Goal: Information Seeking & Learning: Learn about a topic

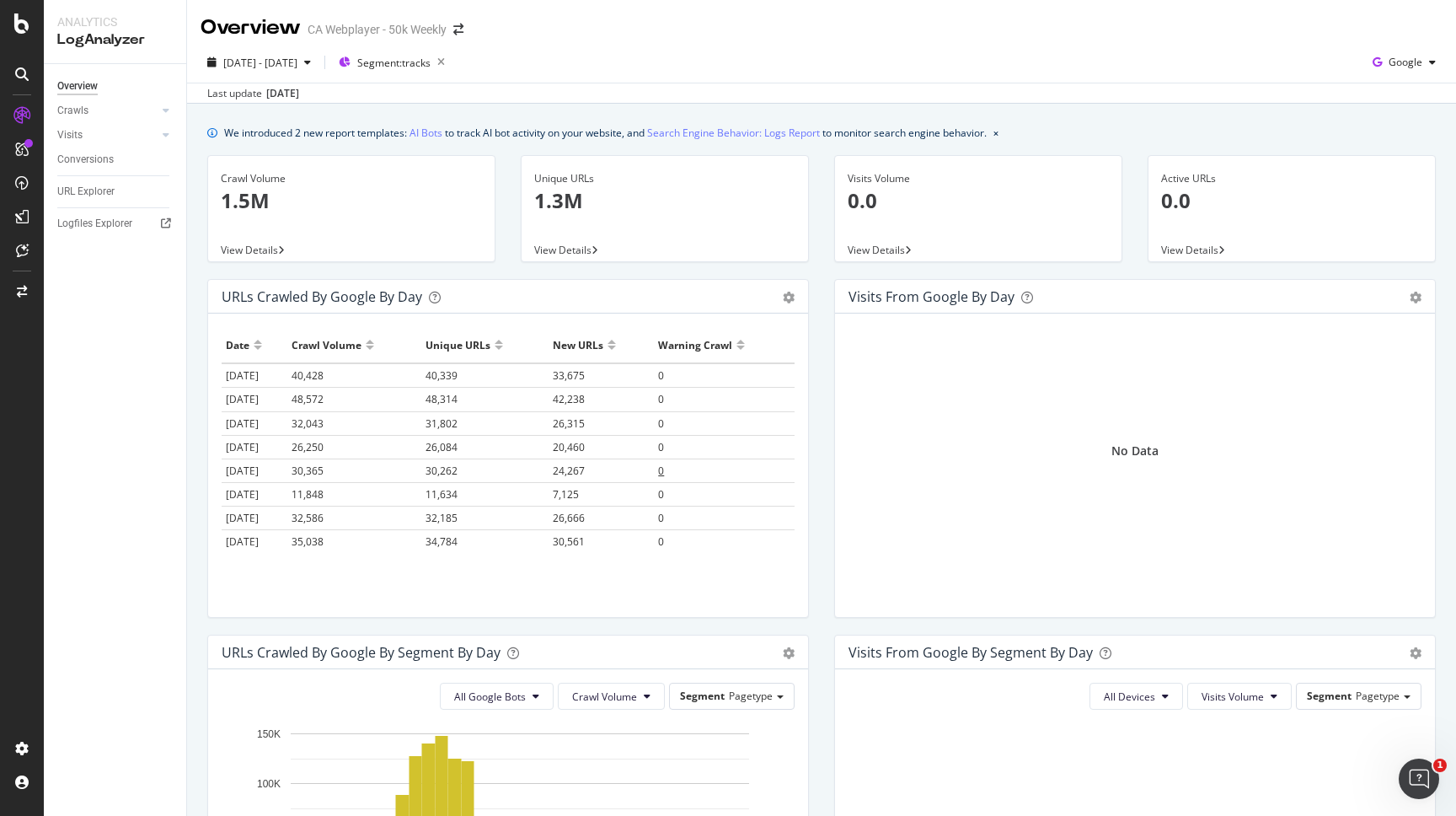
drag, startPoint x: 1, startPoint y: 218, endPoint x: 755, endPoint y: 466, distance: 793.7
click at [755, 466] on div "Analytics LogAnalyzer Overview Crawls Daily Distribution Segments Distribution …" at bounding box center [728, 408] width 1456 height 816
click at [1413, 772] on icon "Open Intercom Messenger" at bounding box center [1416, 776] width 28 height 28
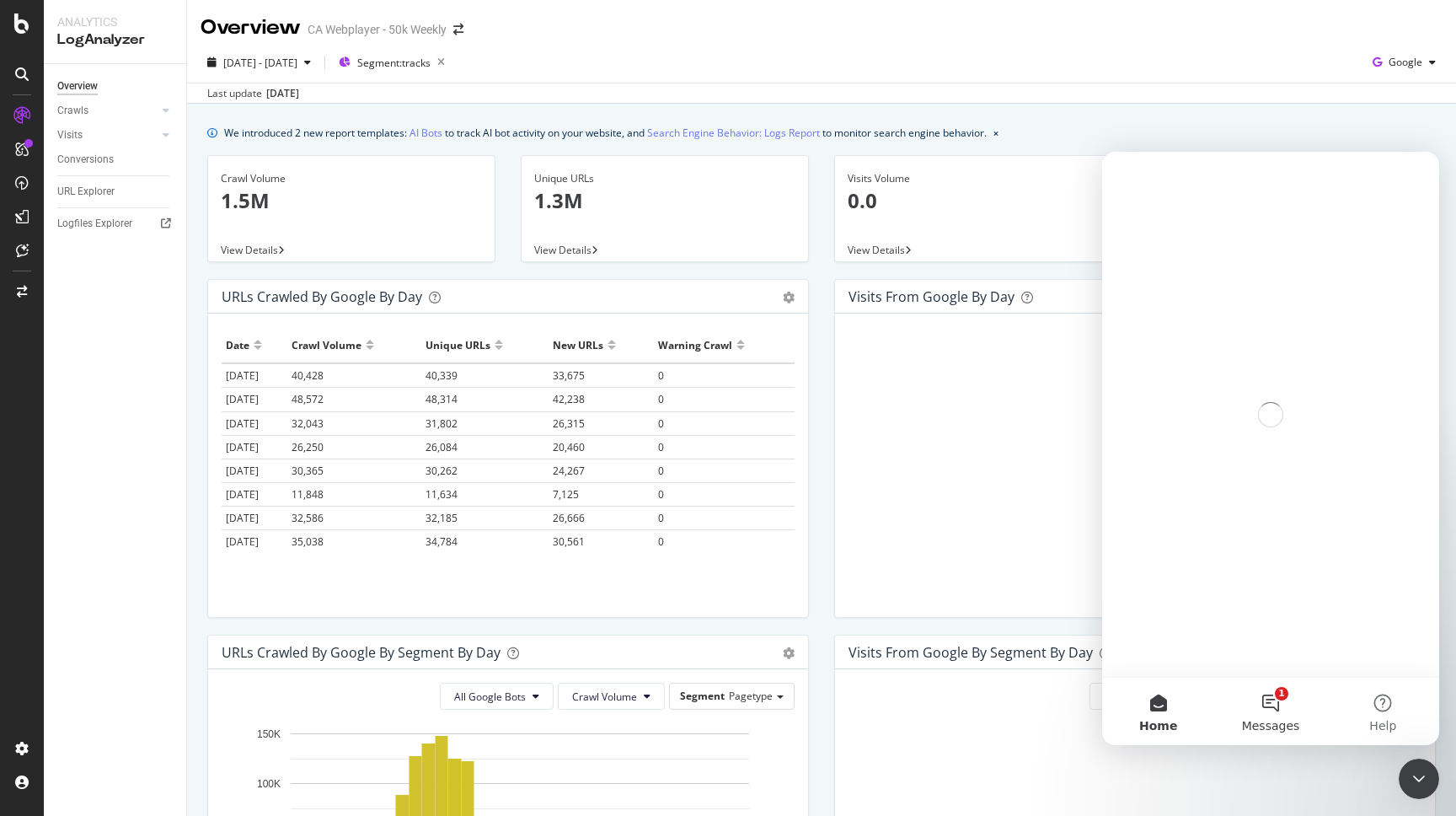
click at [1275, 715] on button "1 Messages" at bounding box center [1271, 712] width 112 height 68
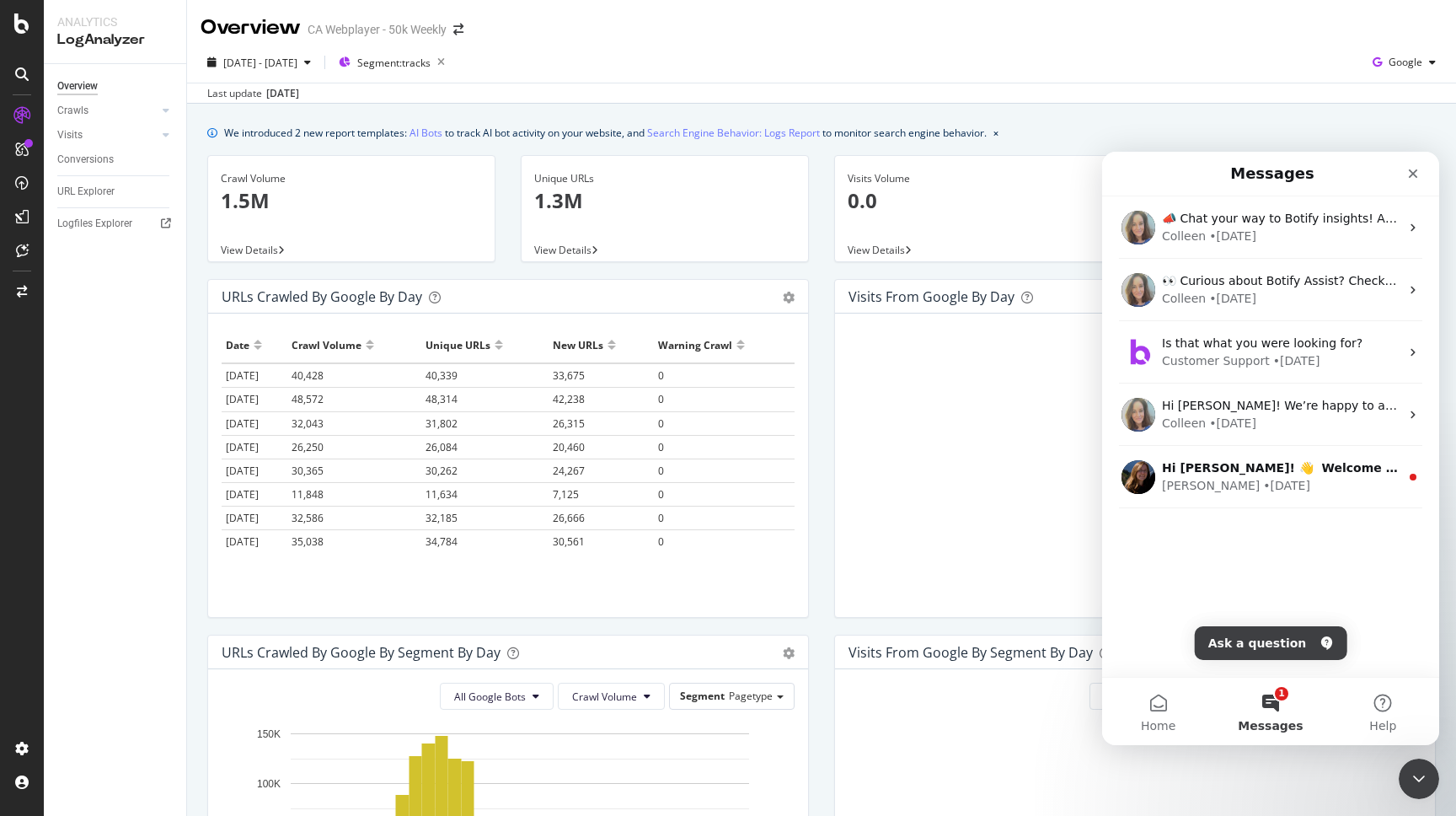
drag, startPoint x: 1160, startPoint y: 706, endPoint x: 1268, endPoint y: 568, distance: 175.2
click at [1268, 568] on div "Messages 📣 Chat your way to Botify insights! Ask Botify Assist about: * Competi…" at bounding box center [1271, 448] width 337 height 593
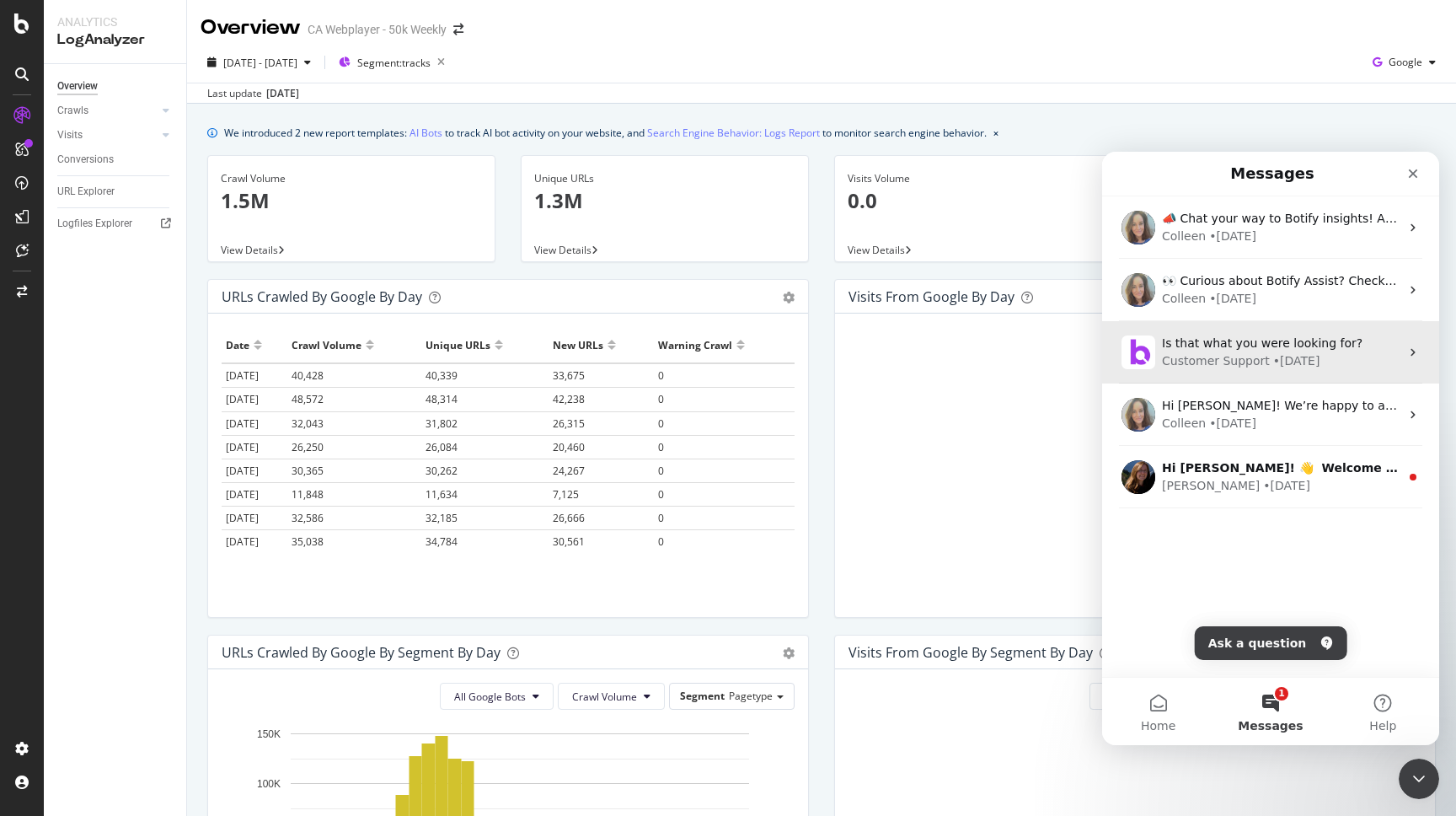
click at [1279, 358] on div "• [DATE]" at bounding box center [1296, 361] width 47 height 18
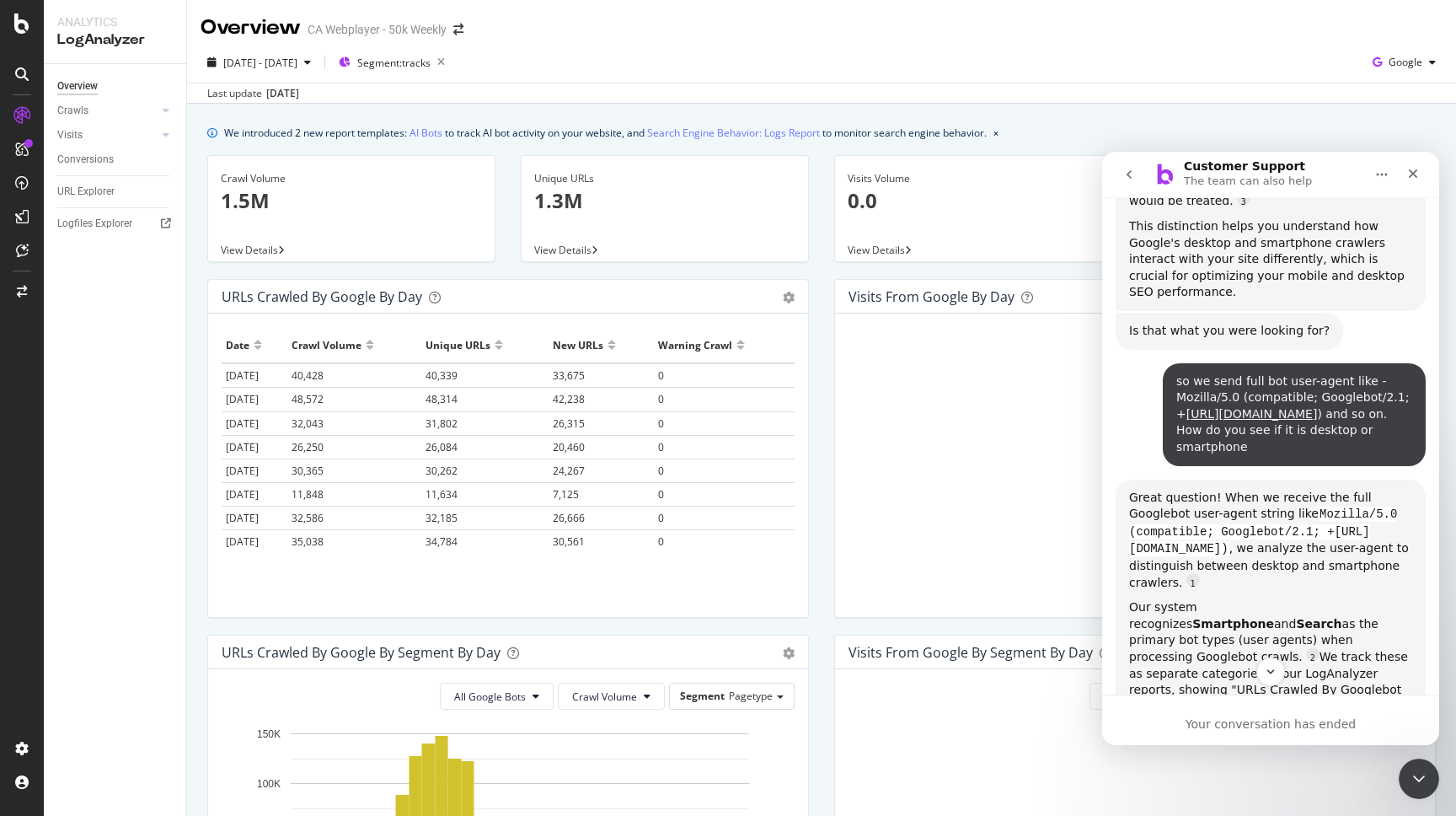
scroll to position [874, 0]
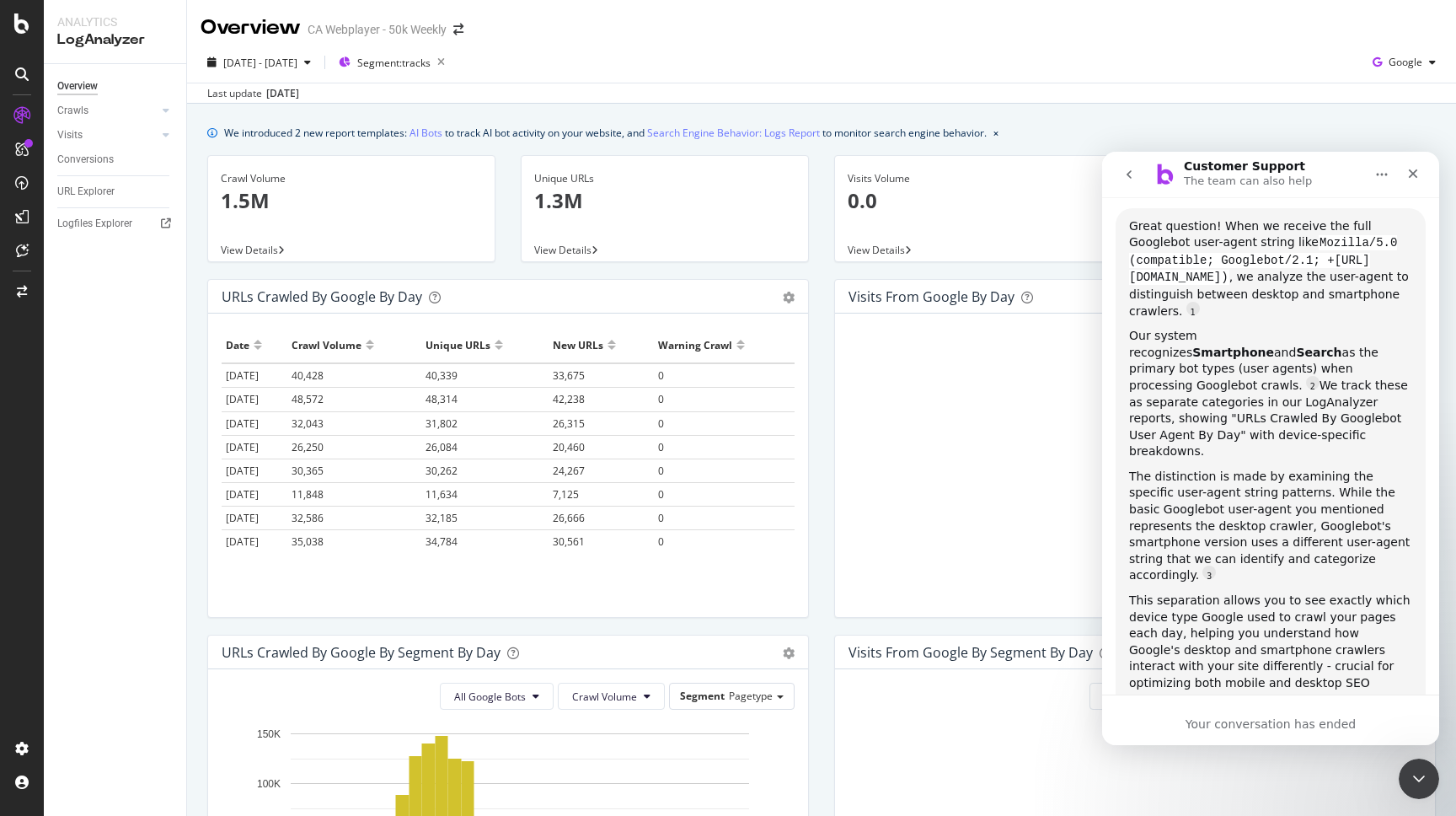
click at [1138, 169] on button "go back" at bounding box center [1129, 175] width 32 height 32
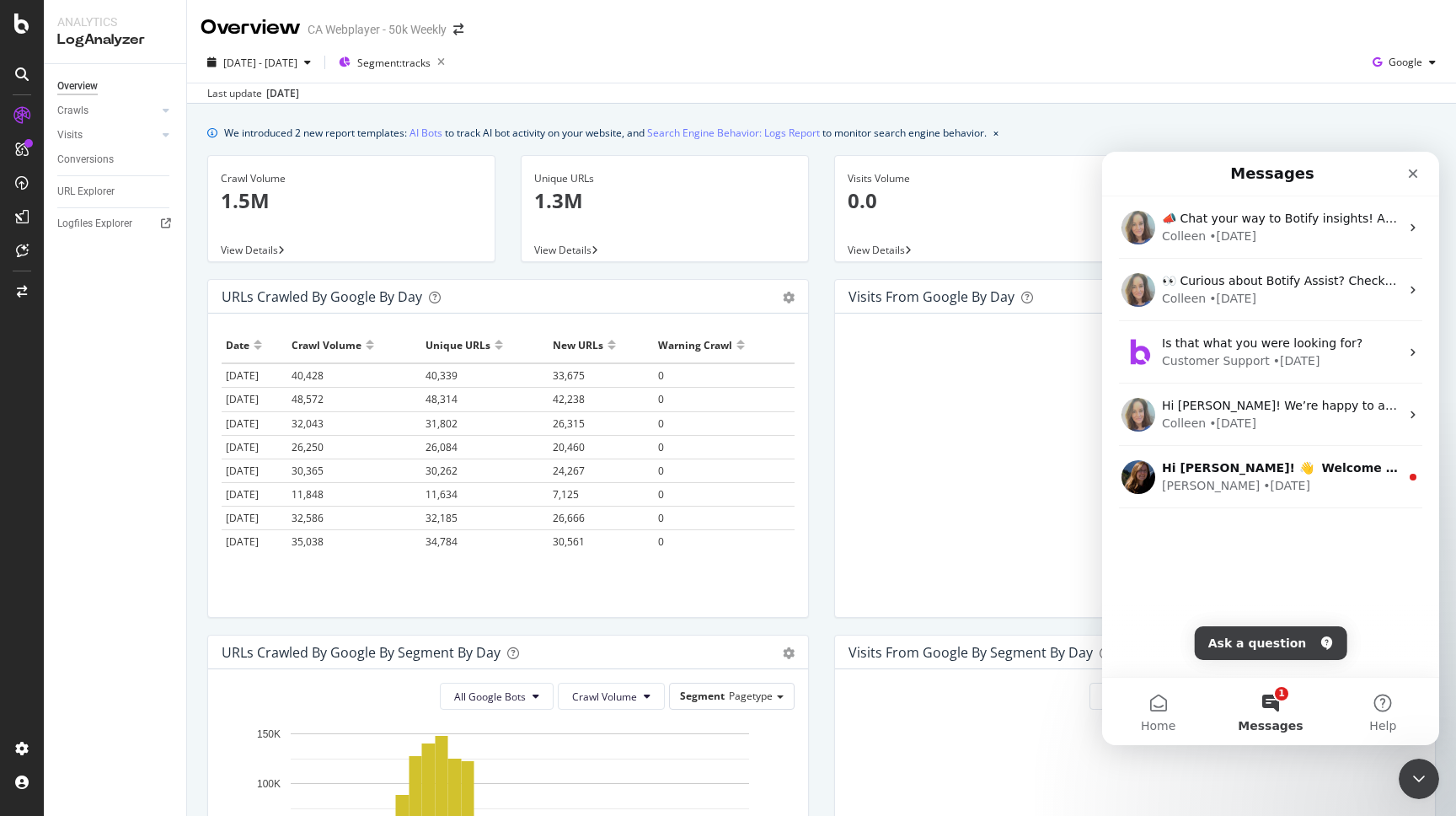
scroll to position [0, 0]
click at [1161, 708] on button "Home" at bounding box center [1158, 712] width 112 height 68
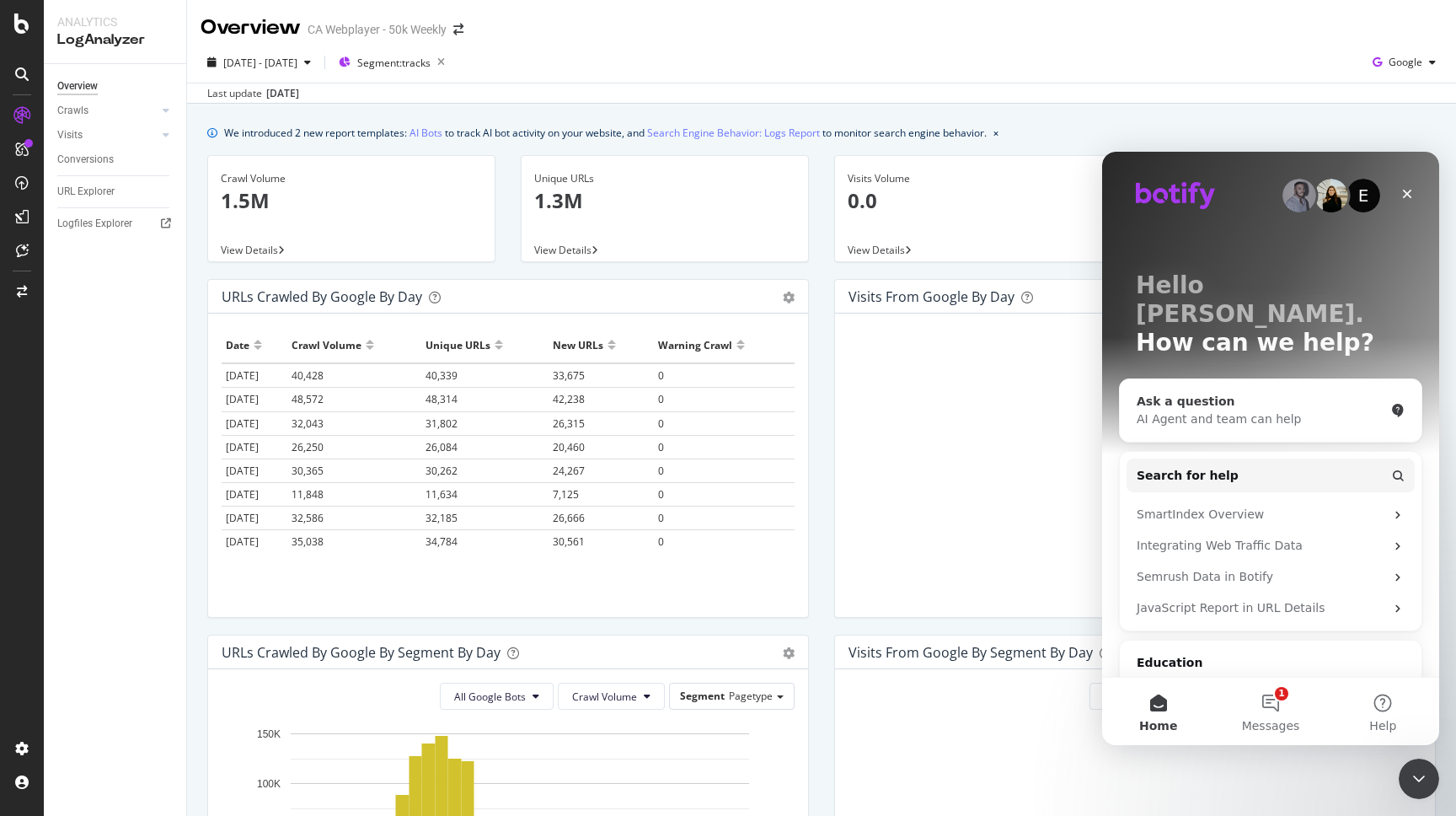
click at [1235, 392] on div "Ask a question" at bounding box center [1261, 401] width 248 height 18
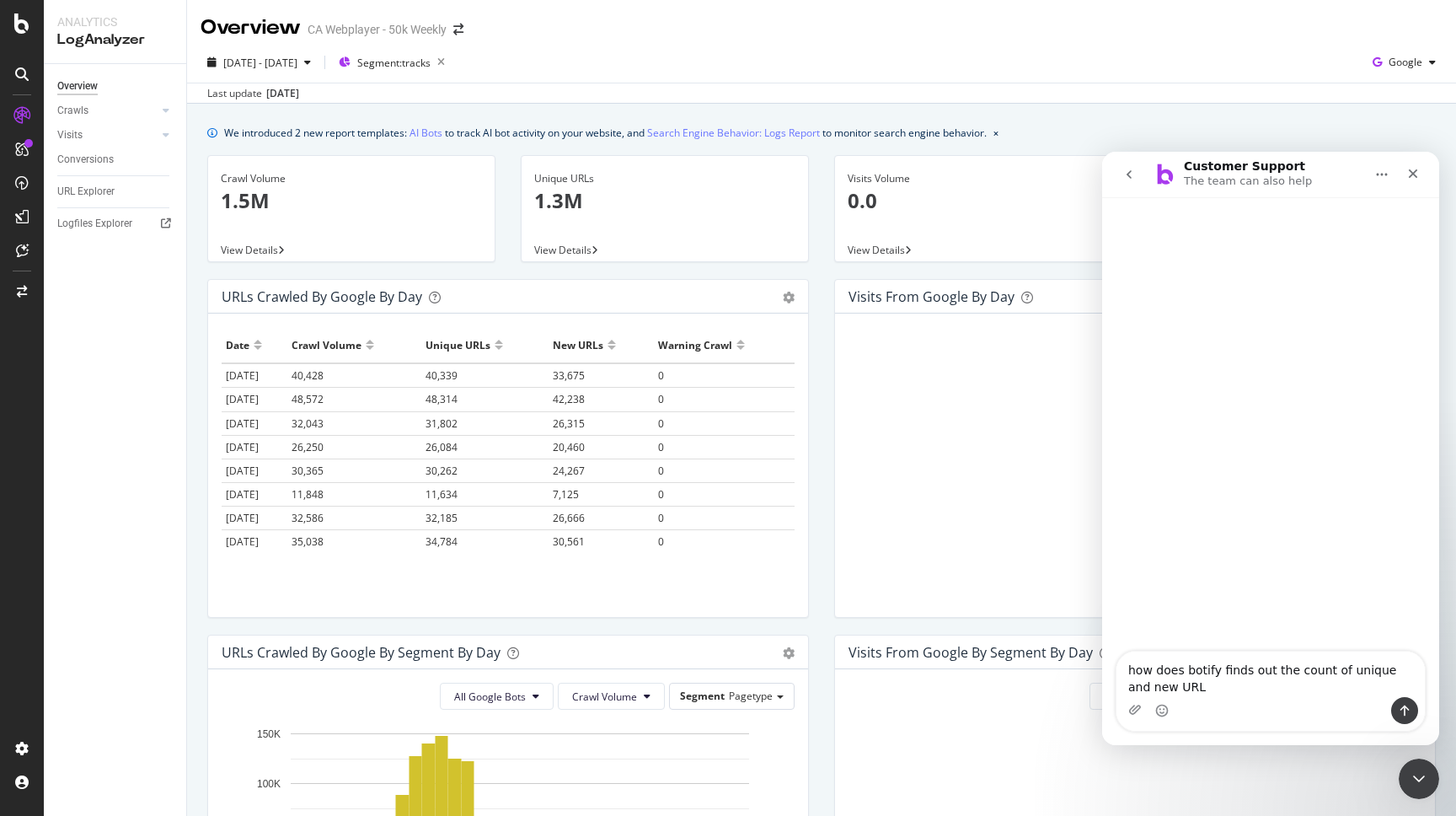
type textarea "how does botify finds out the count of unique and new URLs"
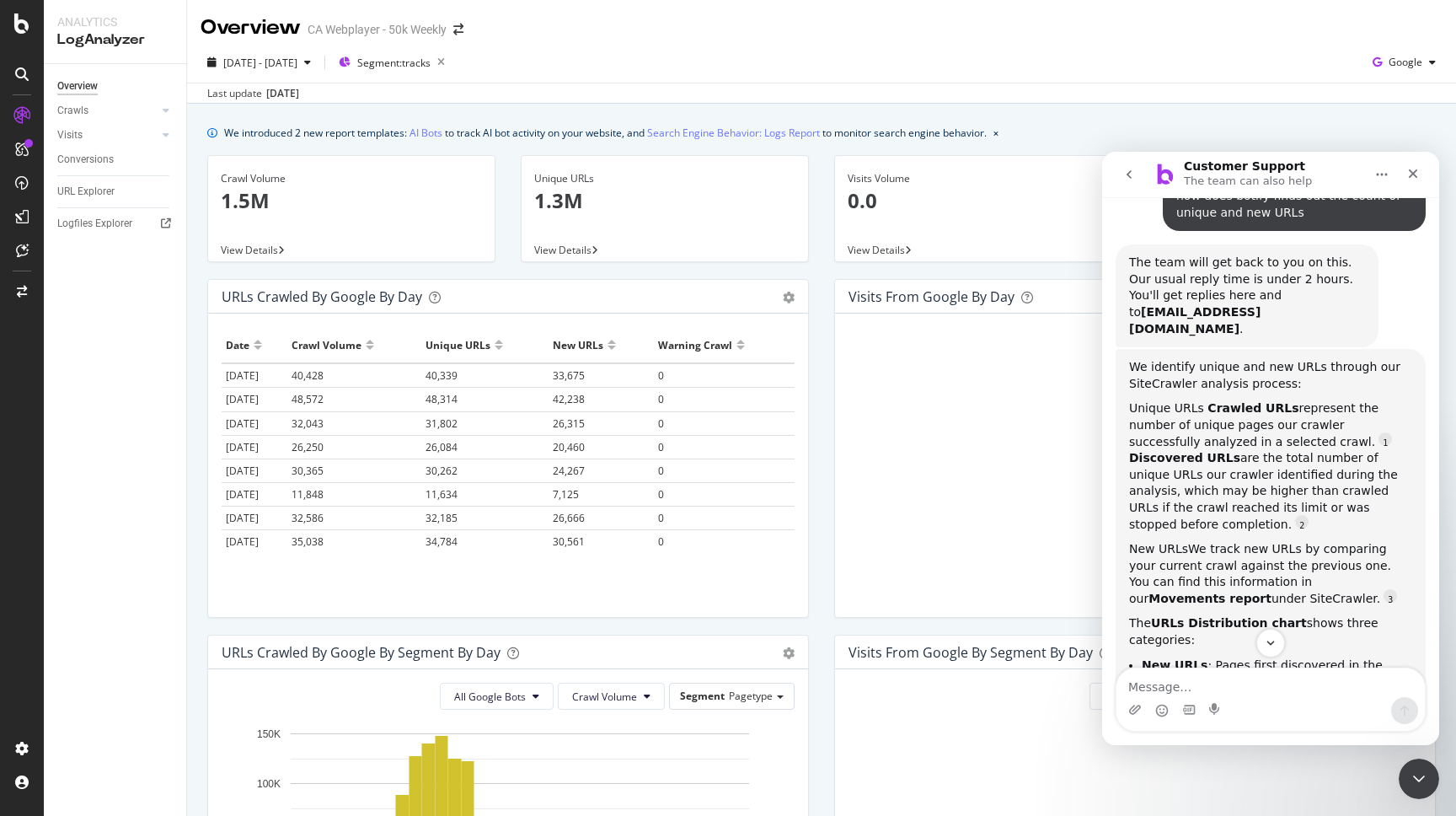
scroll to position [340, 0]
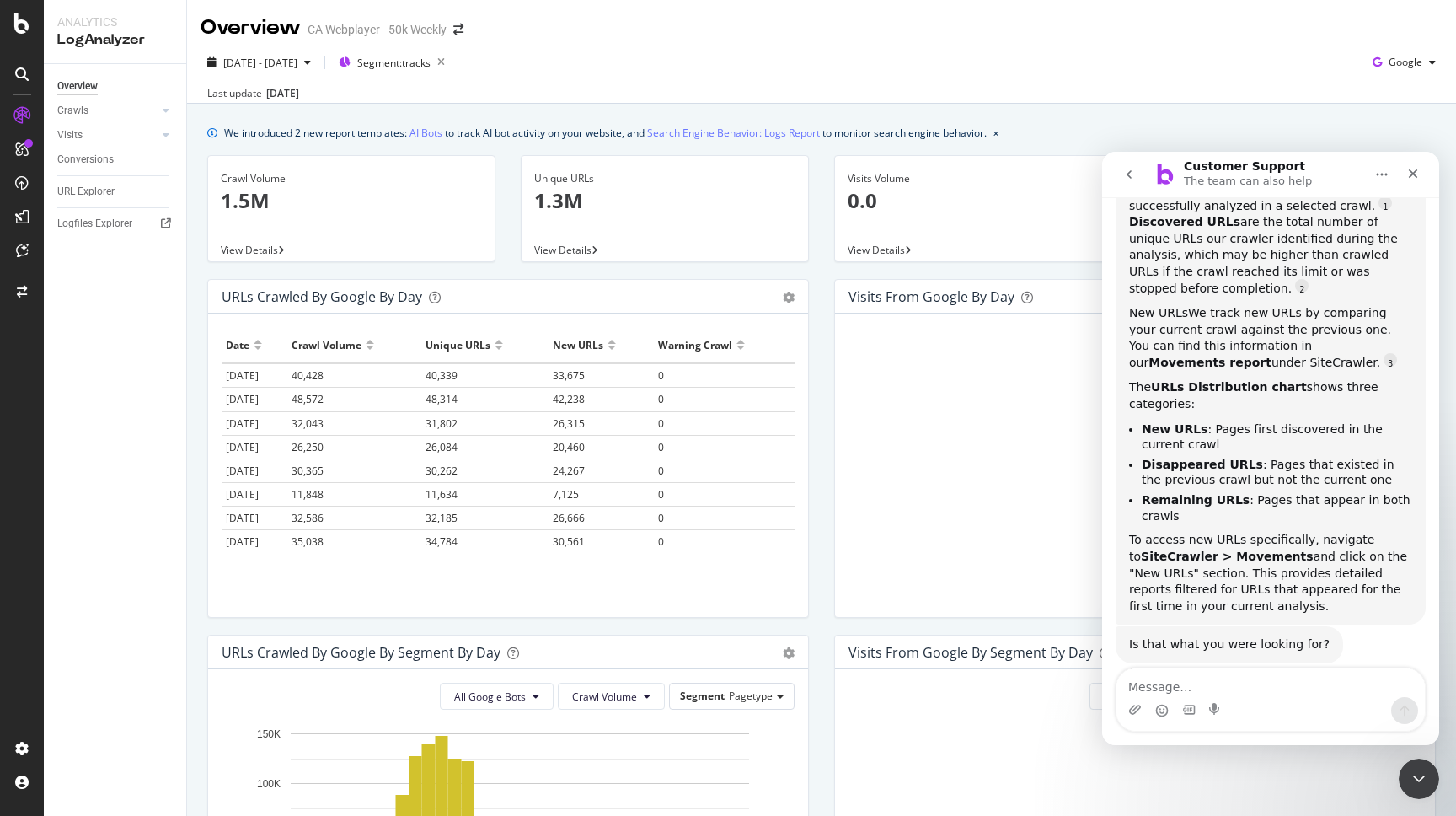
click at [1212, 684] on textarea "Message…" at bounding box center [1271, 682] width 308 height 29
drag, startPoint x: 1182, startPoint y: 409, endPoint x: 1145, endPoint y: 401, distance: 37.9
click at [1145, 421] on li "New URLs : Pages first discovered in the current crawl" at bounding box center [1276, 436] width 270 height 31
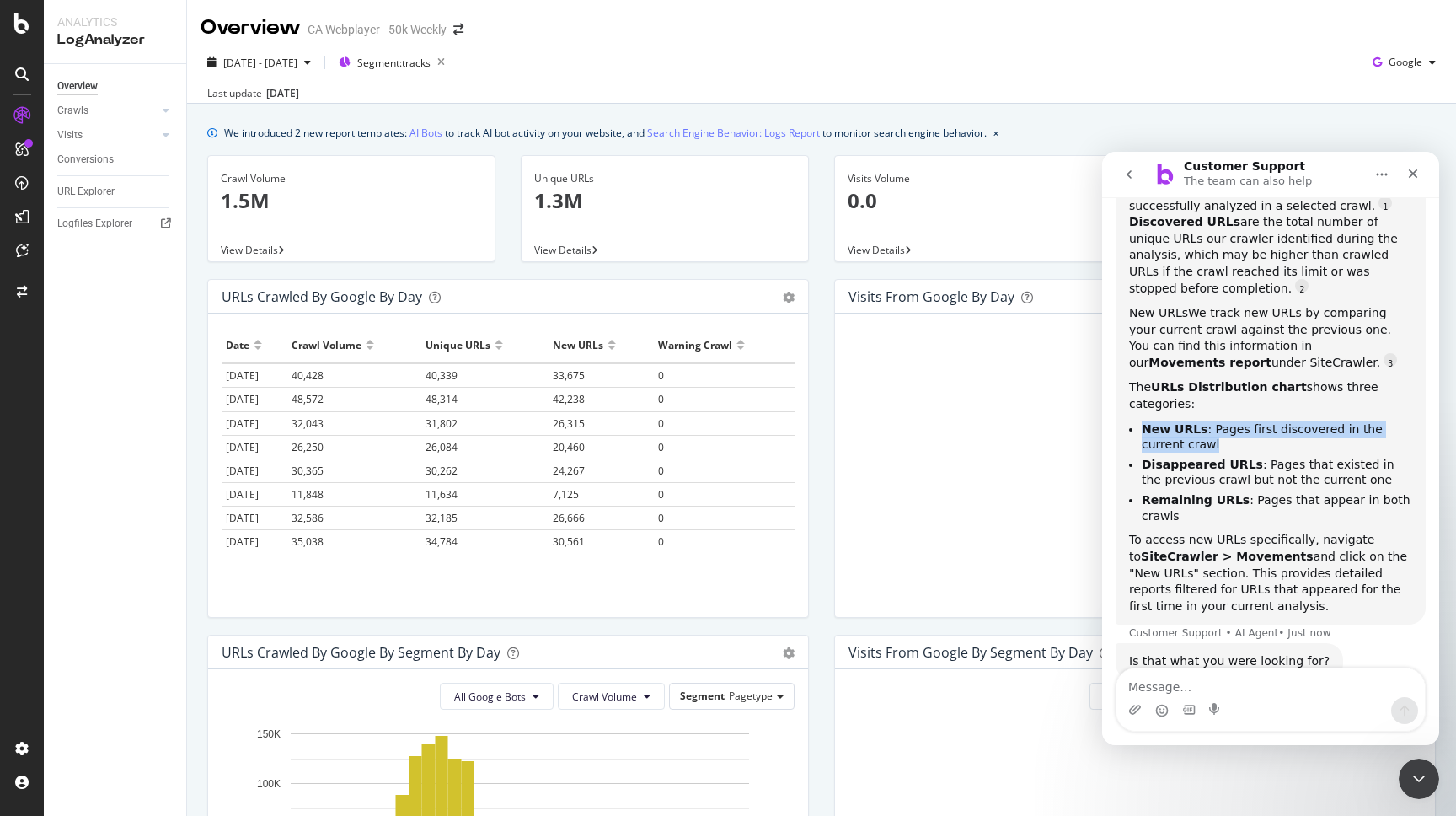
copy li "New URLs : Pages first discovered in the current crawl"
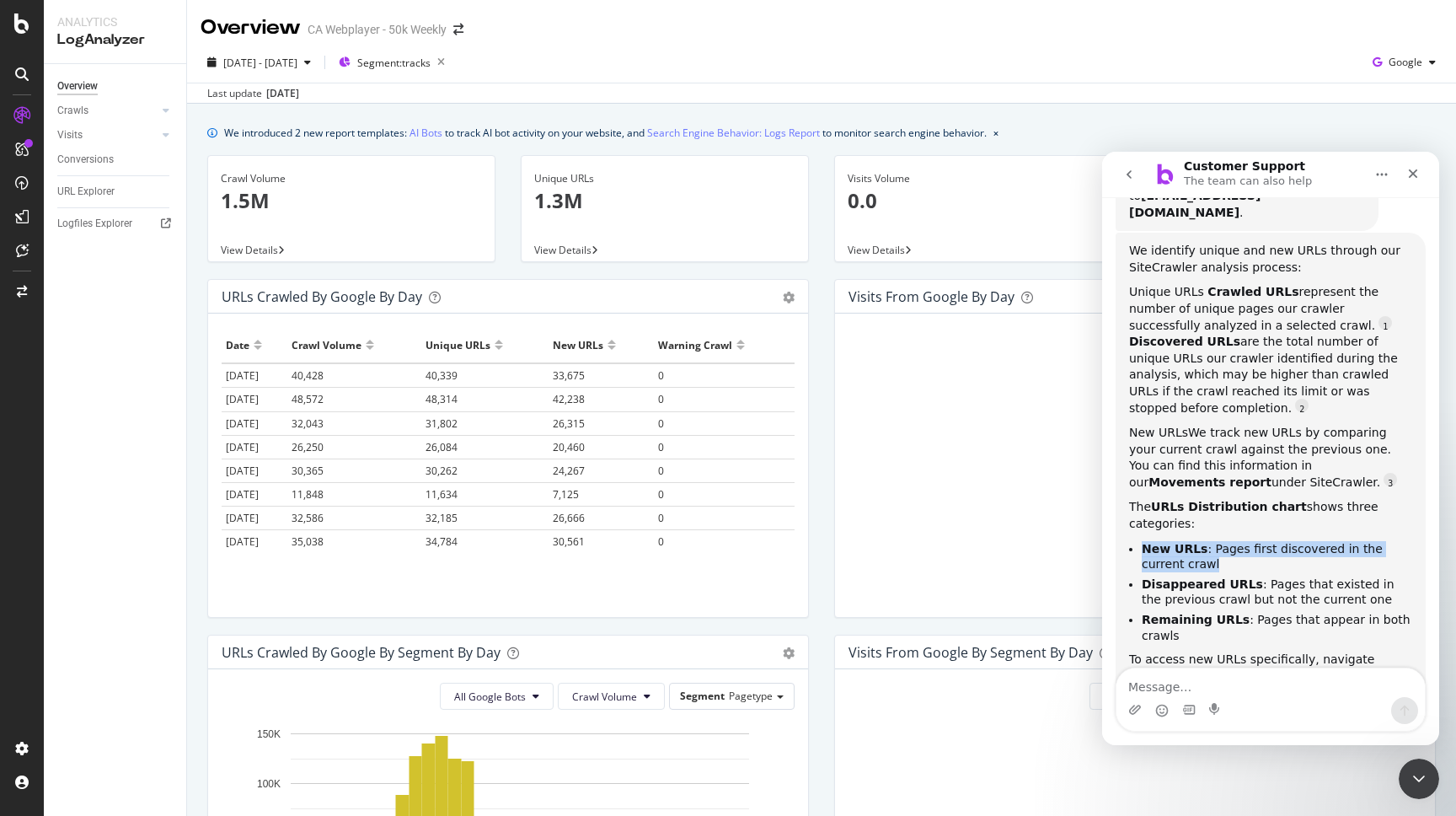
scroll to position [126, 0]
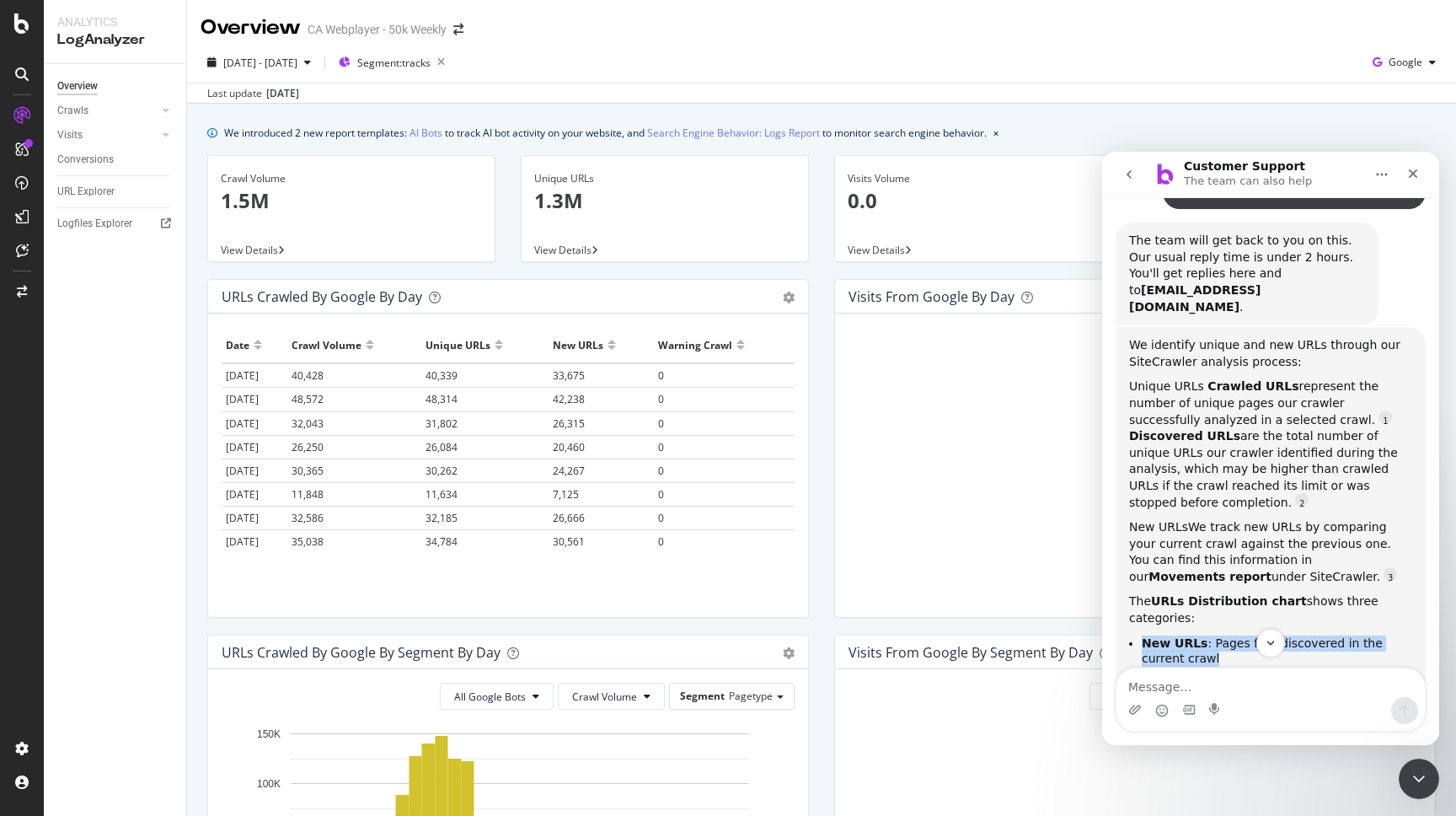
copy li "New URLs : Pages first discovered in the current crawl"
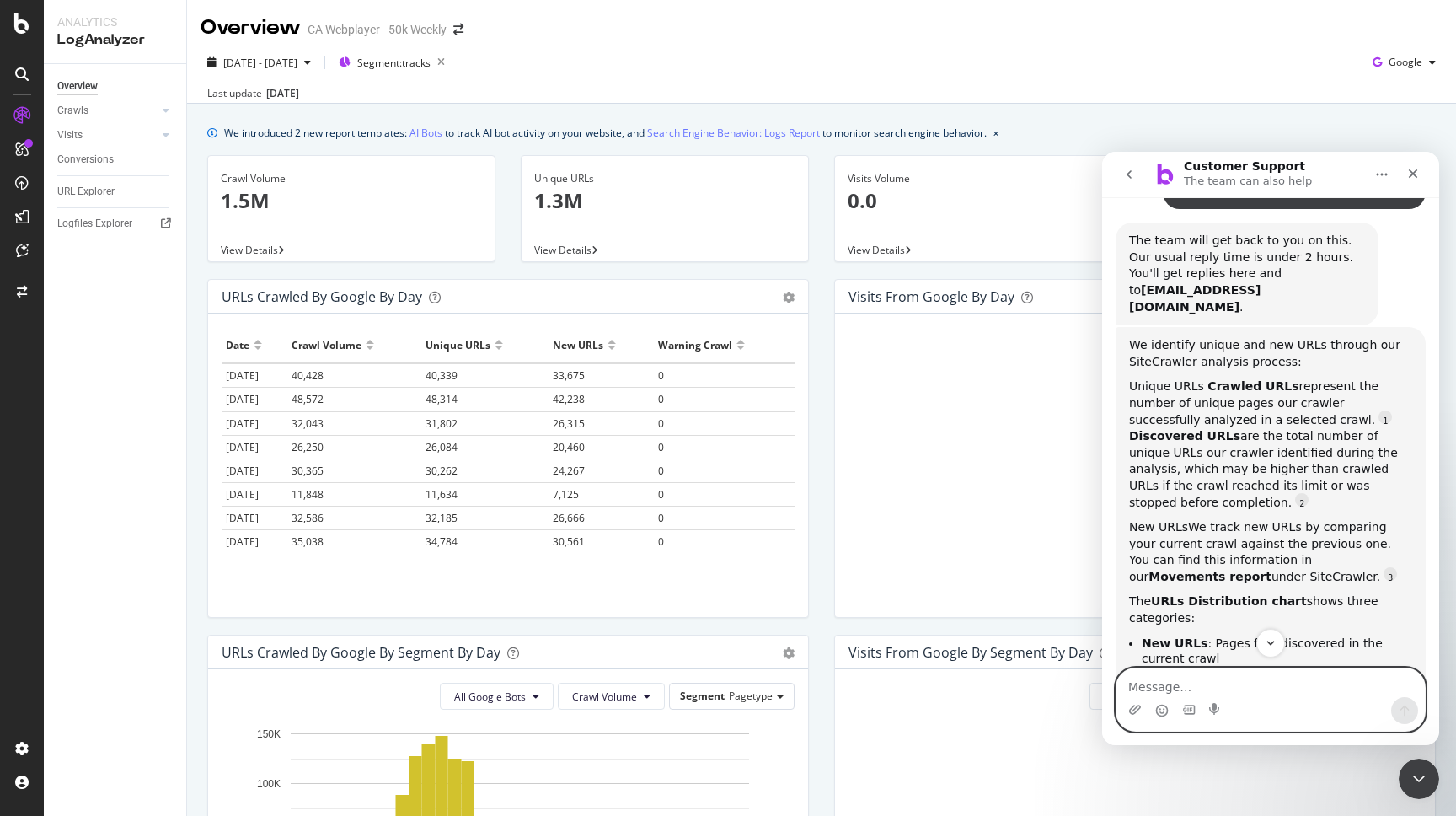
click at [1164, 684] on textarea "Message…" at bounding box center [1271, 682] width 308 height 29
paste textarea "New URLs: Pages first discovered in the current crawl"
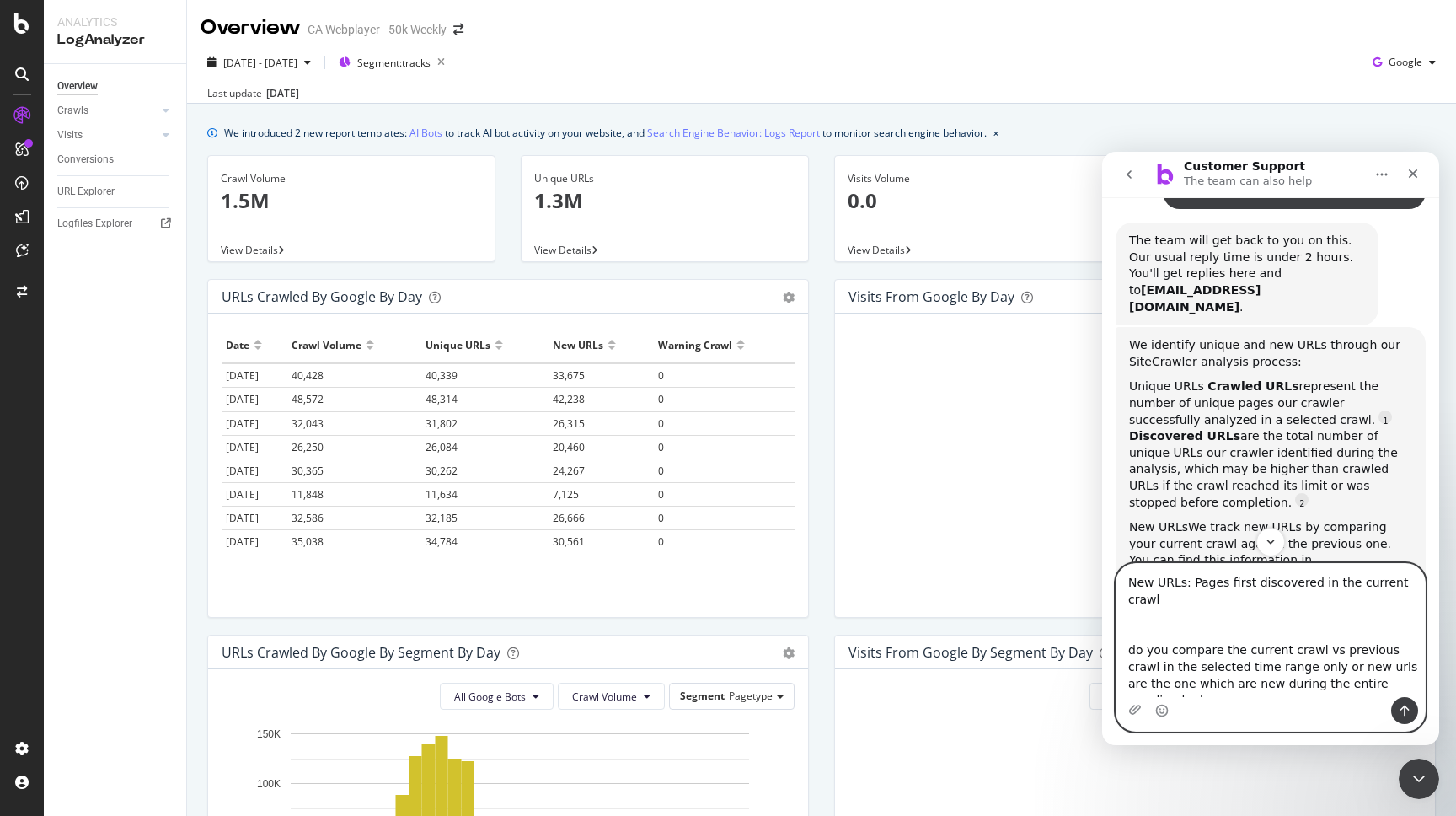
type textarea "New URLs: Pages first discovered in the current crawl do you compare the curren…"
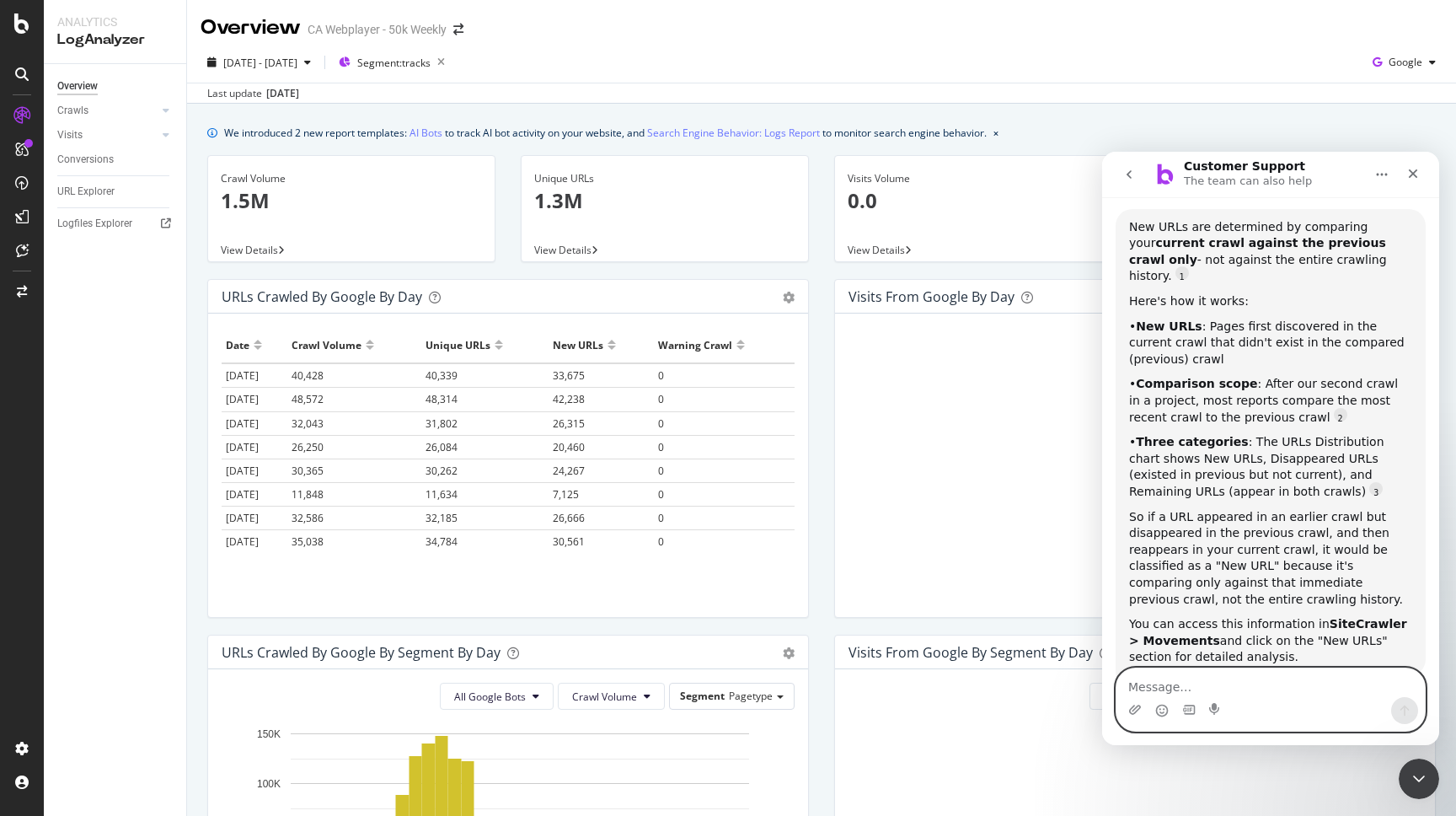
scroll to position [1018, 0]
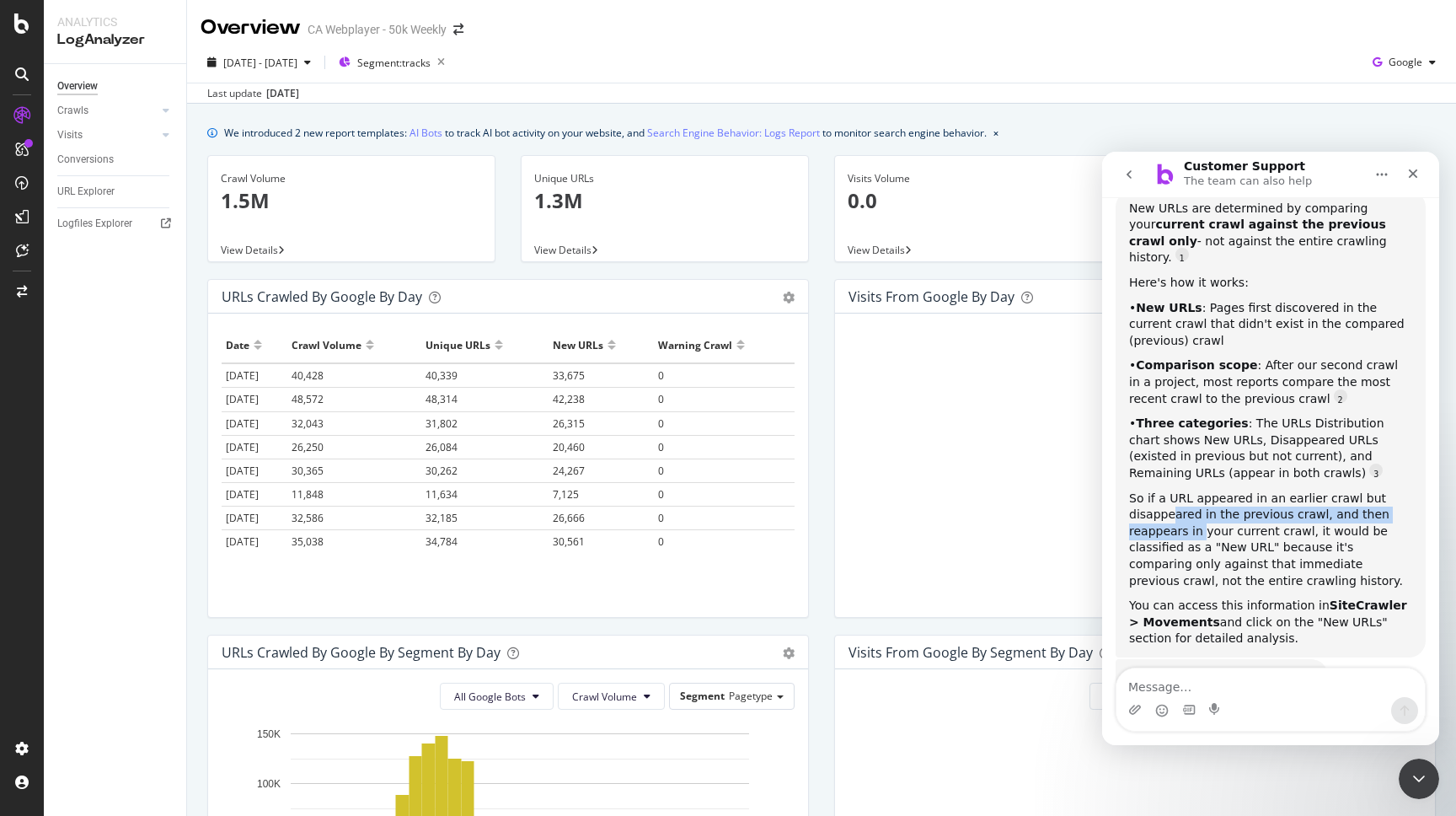
drag, startPoint x: 1174, startPoint y: 449, endPoint x: 1201, endPoint y: 467, distance: 32.4
click at [1202, 490] on div "So if a URL appeared in an earlier crawl but disappeared in the previous crawl,…" at bounding box center [1271, 540] width 284 height 100
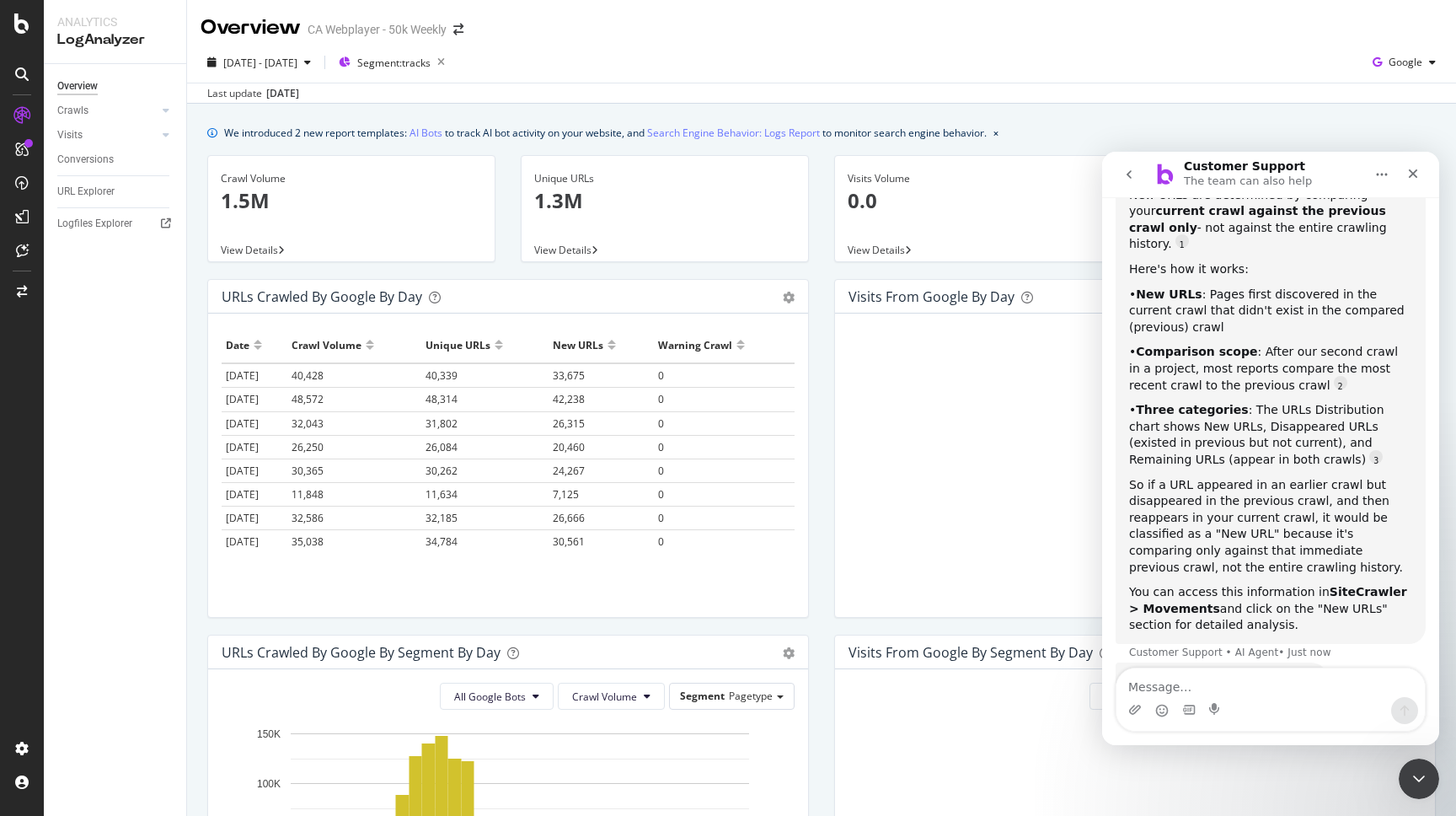
click at [1142, 477] on div "So if a URL appeared in an earlier crawl but disappeared in the previous crawl,…" at bounding box center [1271, 527] width 284 height 100
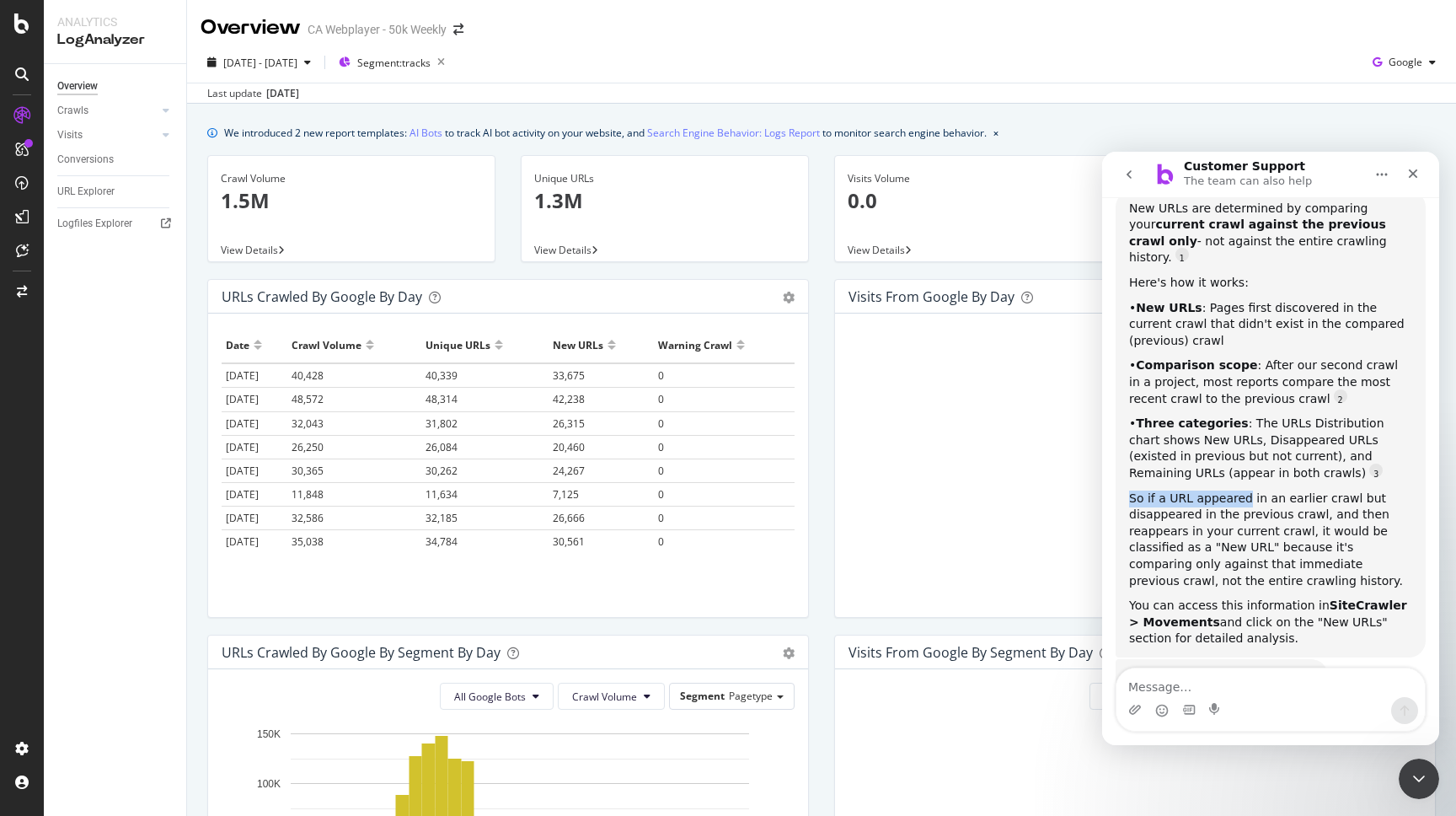
drag, startPoint x: 1142, startPoint y: 429, endPoint x: 1191, endPoint y: 436, distance: 49.5
click at [1191, 490] on div "So if a URL appeared in an earlier crawl but disappeared in the previous crawl,…" at bounding box center [1271, 540] width 284 height 100
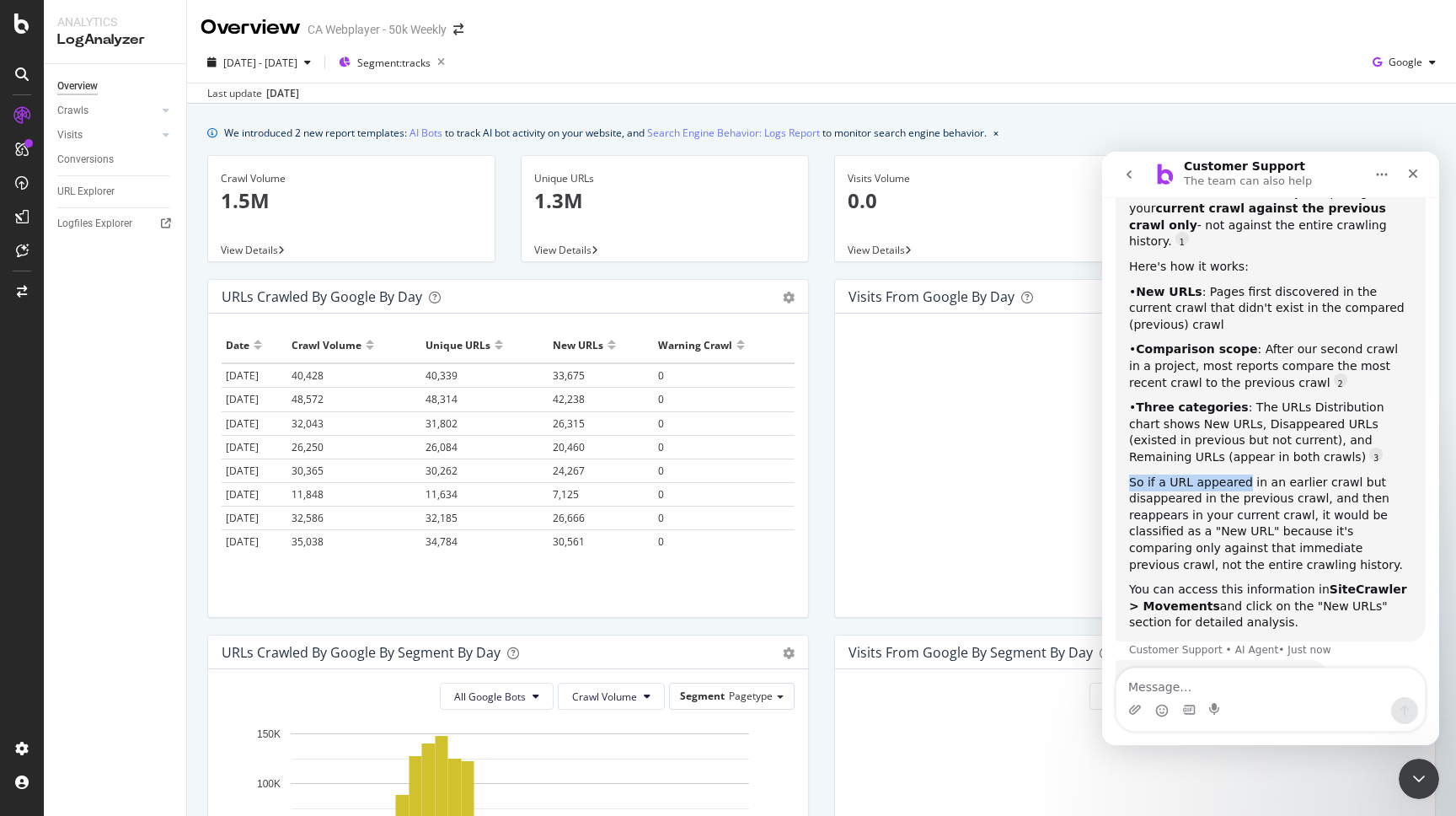
scroll to position [1034, 0]
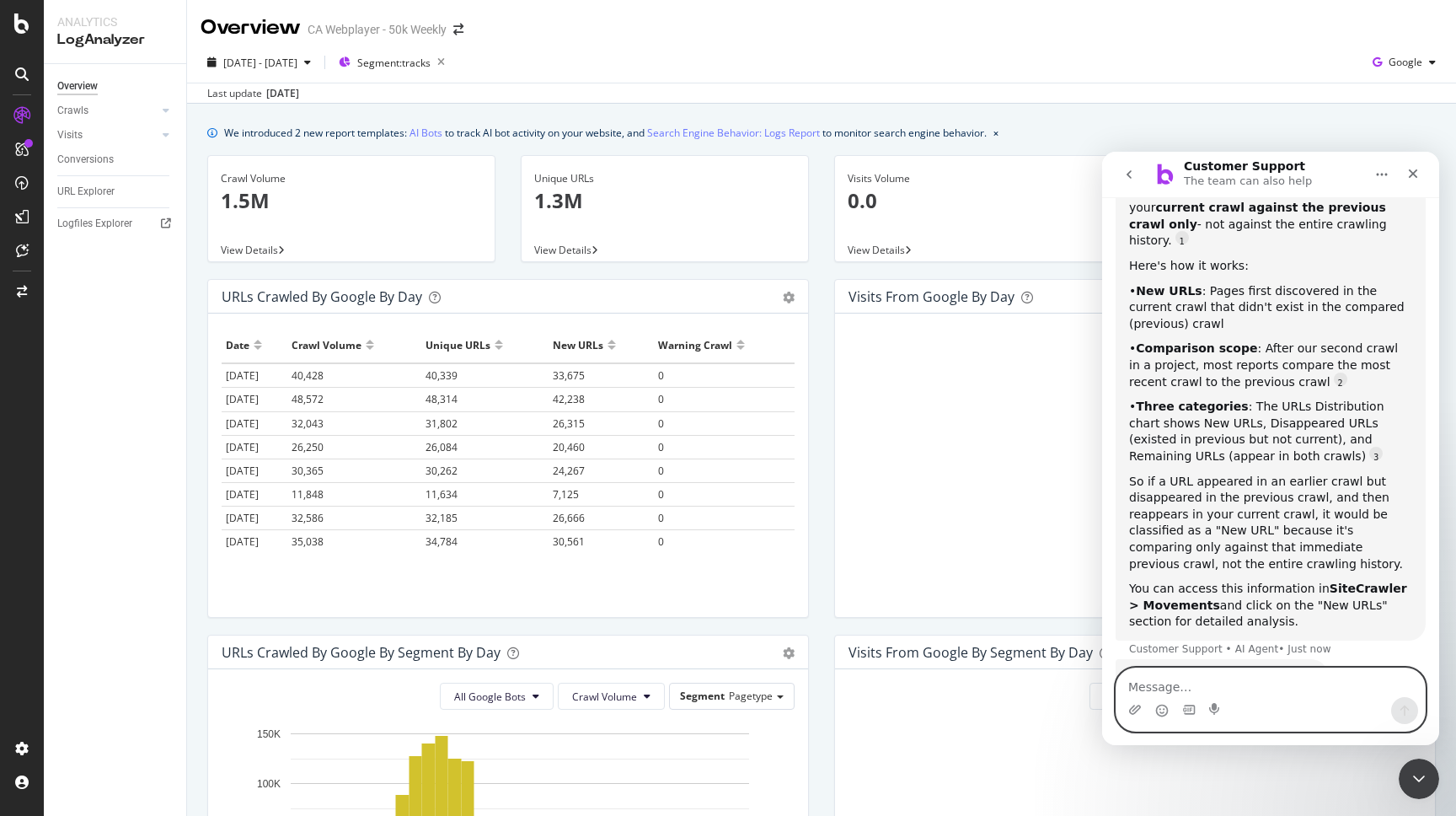
click at [1148, 691] on textarea "Message…" at bounding box center [1271, 682] width 308 height 29
type textarea "in log analyser?"
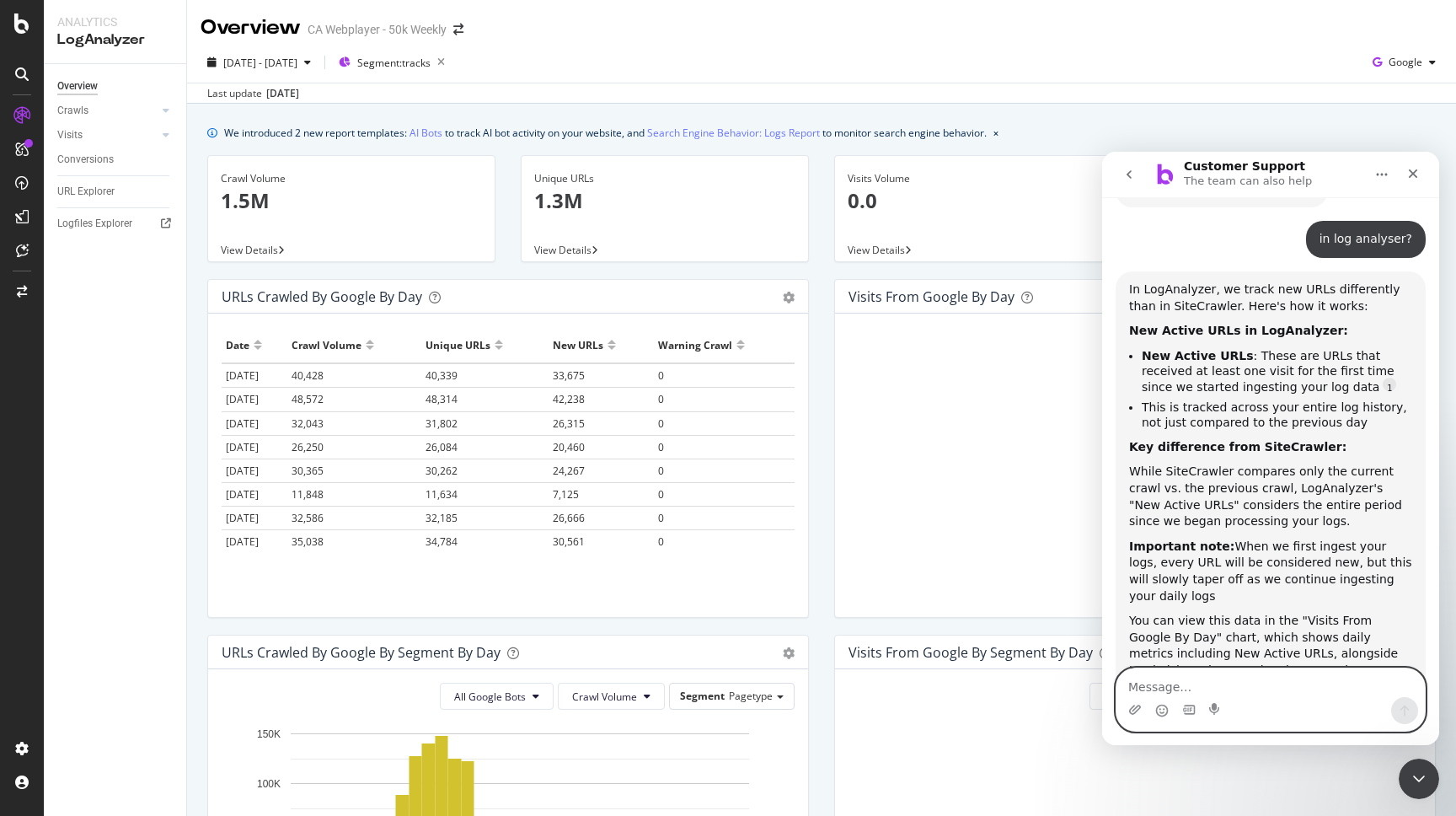
scroll to position [1523, 0]
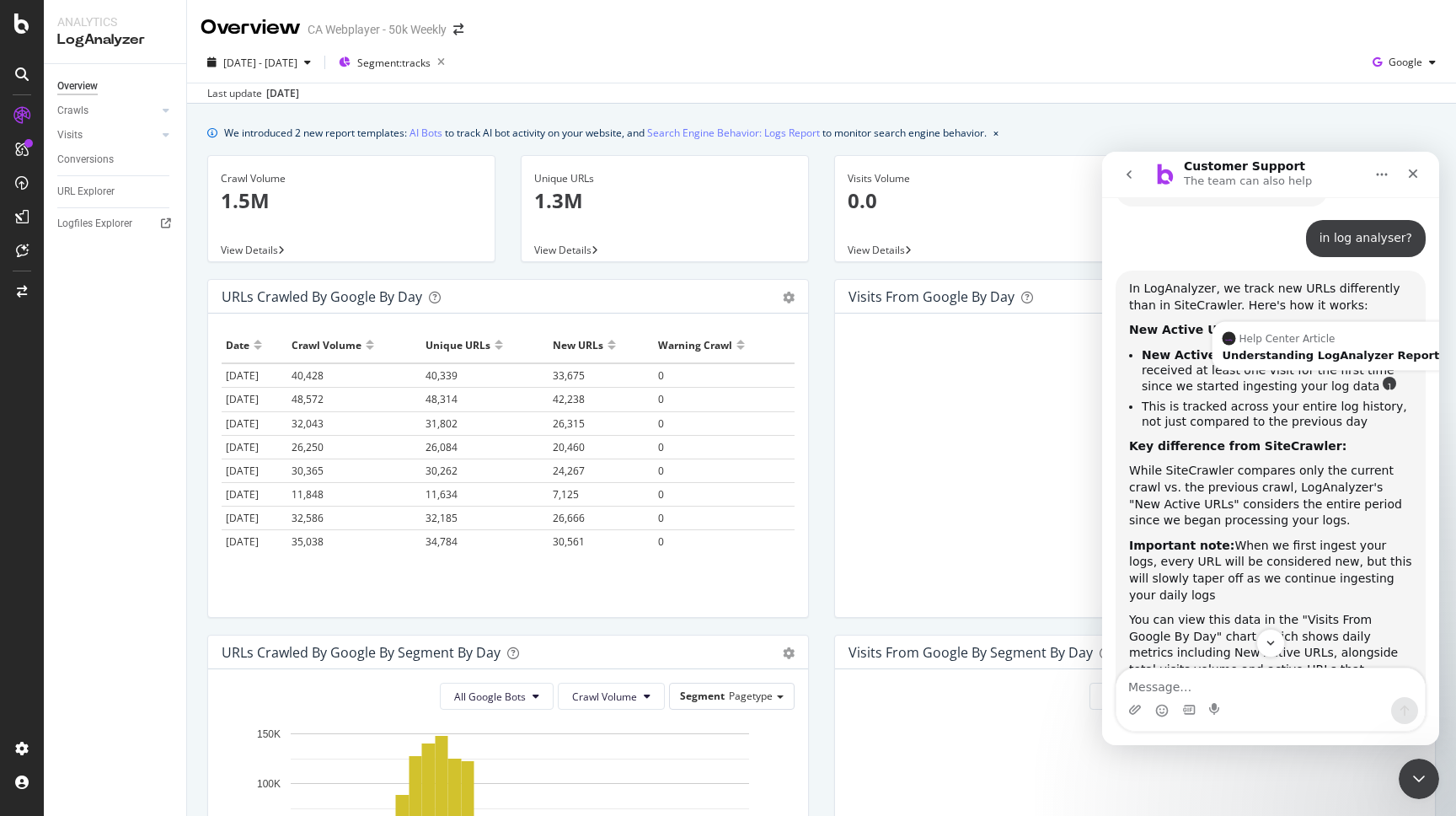
click at [1383, 376] on link "Source reference 9276138:" at bounding box center [1389, 383] width 13 height 13
click at [1302, 350] on div "Understanding LogAnalyzer Reports" at bounding box center [1334, 355] width 223 height 11
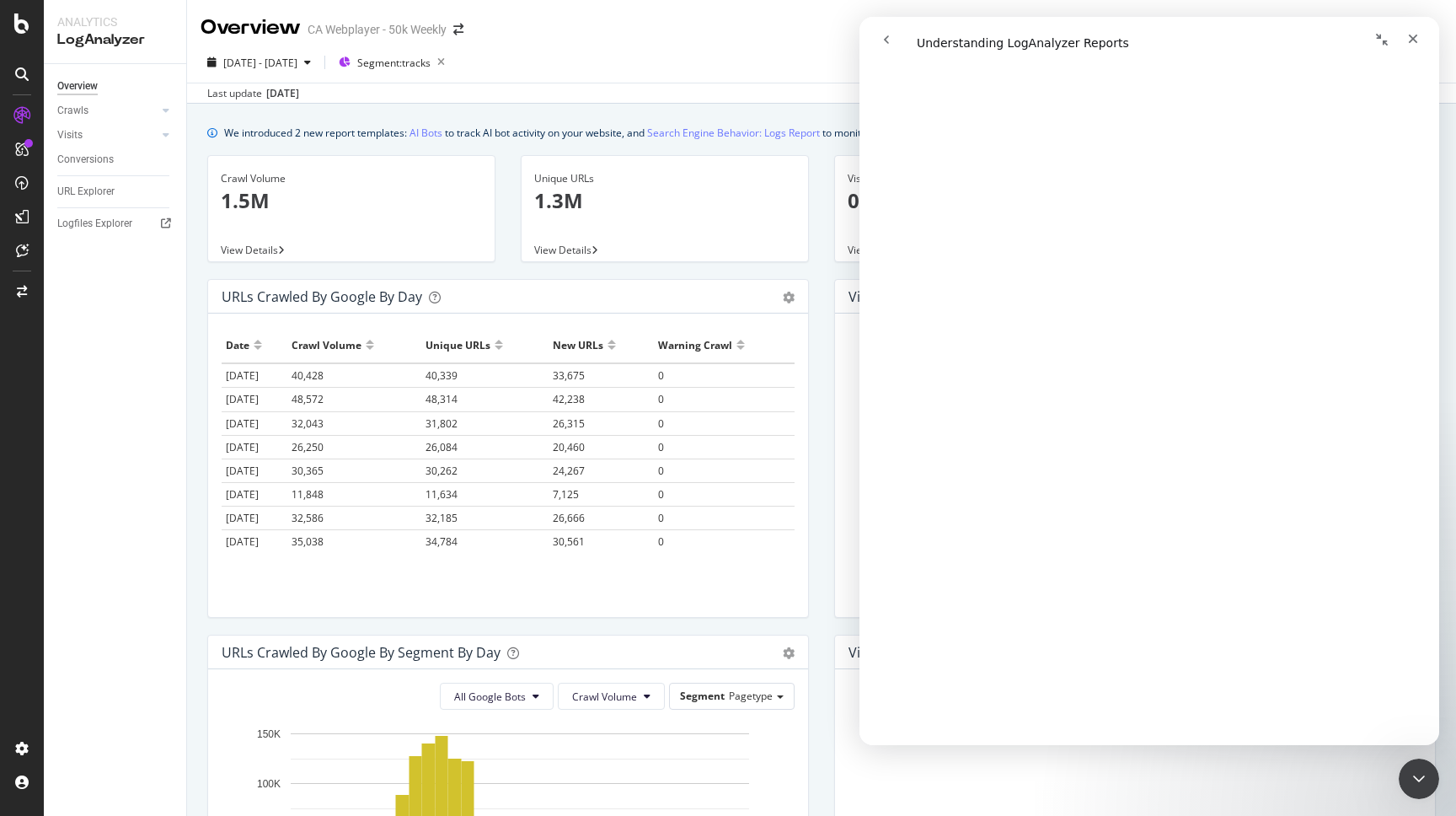
scroll to position [207, 0]
click at [1416, 45] on icon "Close" at bounding box center [1412, 38] width 13 height 13
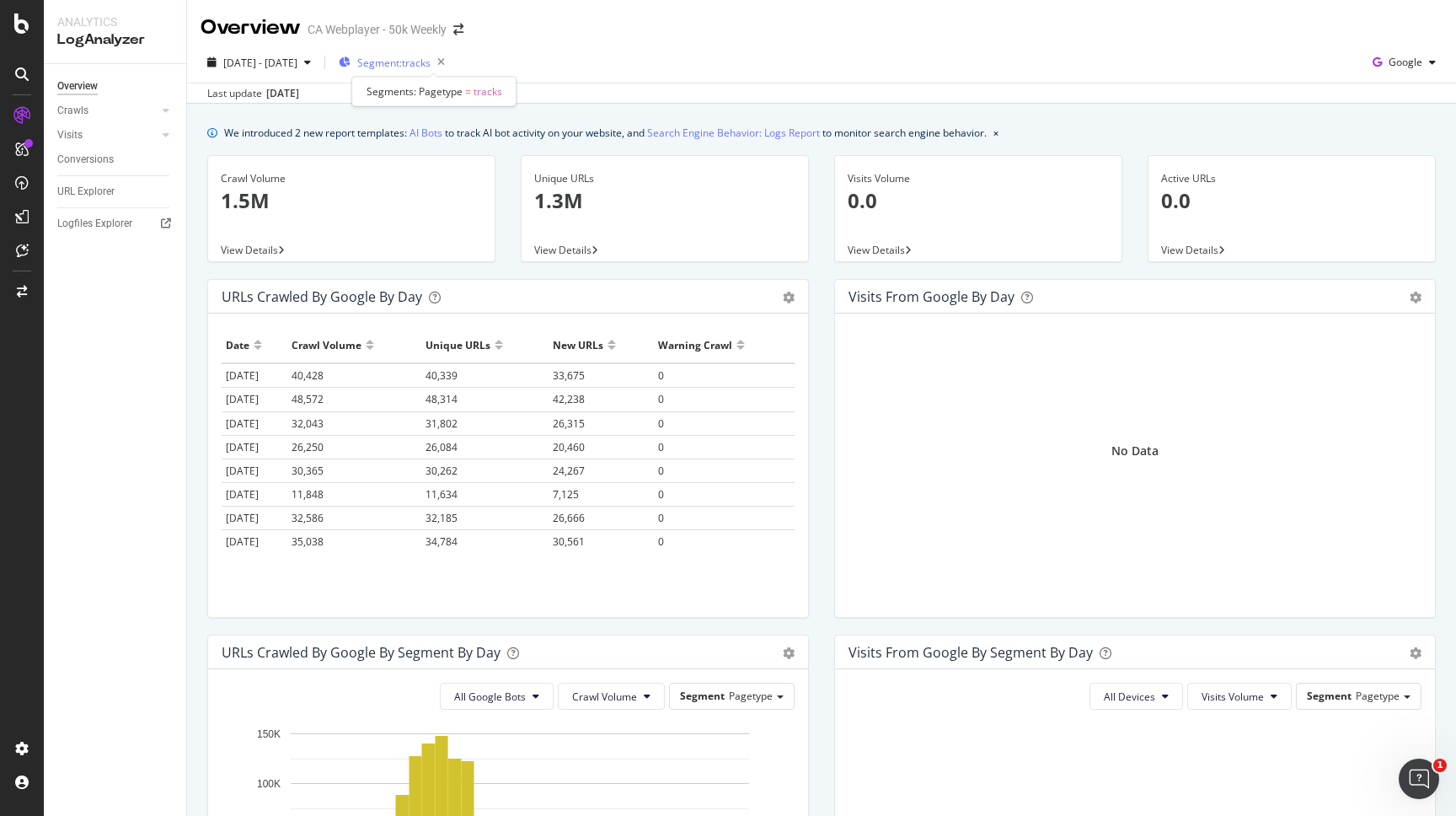
scroll to position [0, 0]
click at [75, 110] on div "Crawls" at bounding box center [72, 111] width 31 height 18
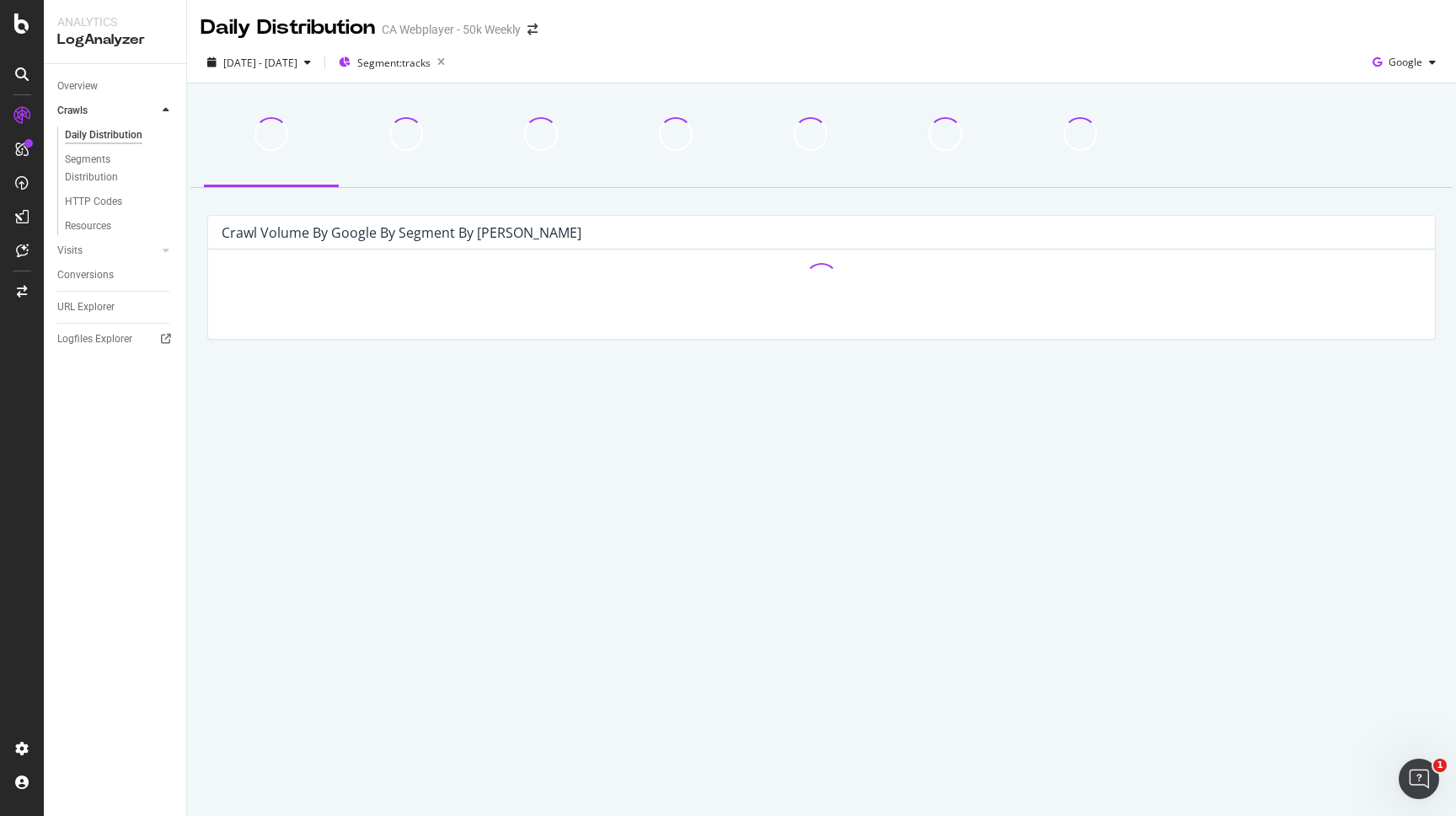
click at [293, 29] on div "Daily Distribution" at bounding box center [288, 28] width 175 height 29
click at [108, 84] on link "Overview" at bounding box center [115, 87] width 117 height 18
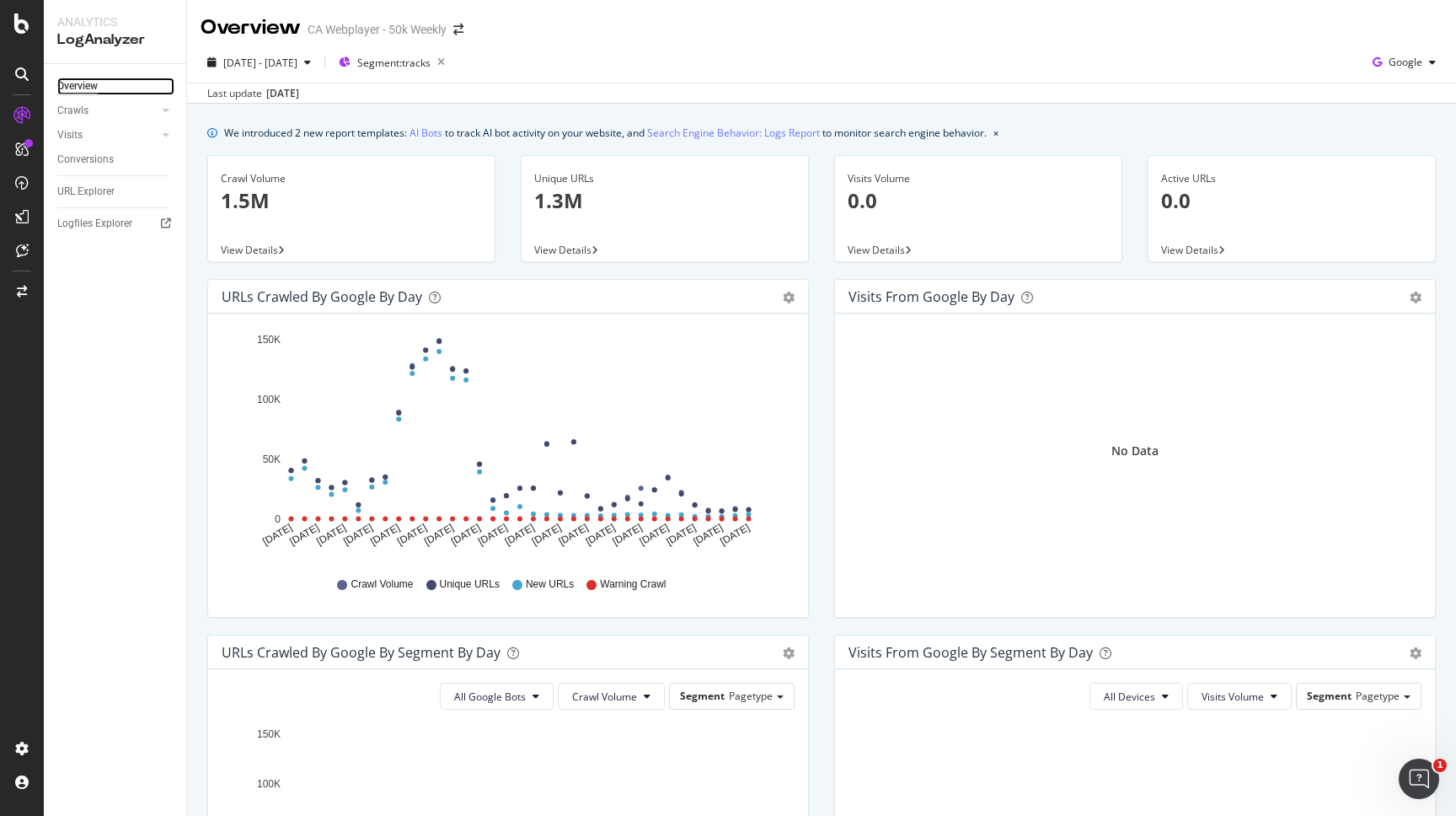
scroll to position [11, 0]
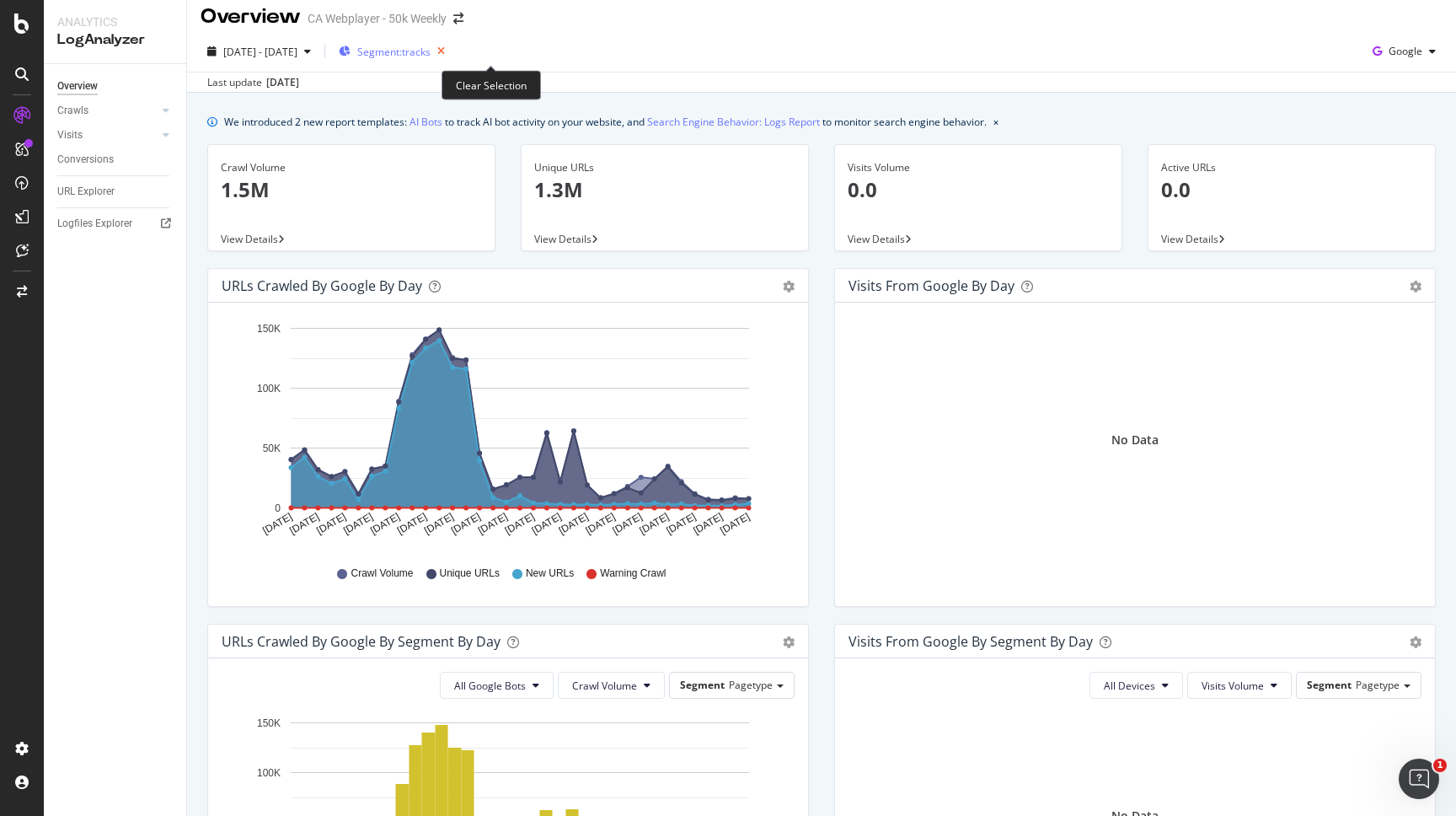
click at [452, 49] on icon "button" at bounding box center [441, 51] width 21 height 23
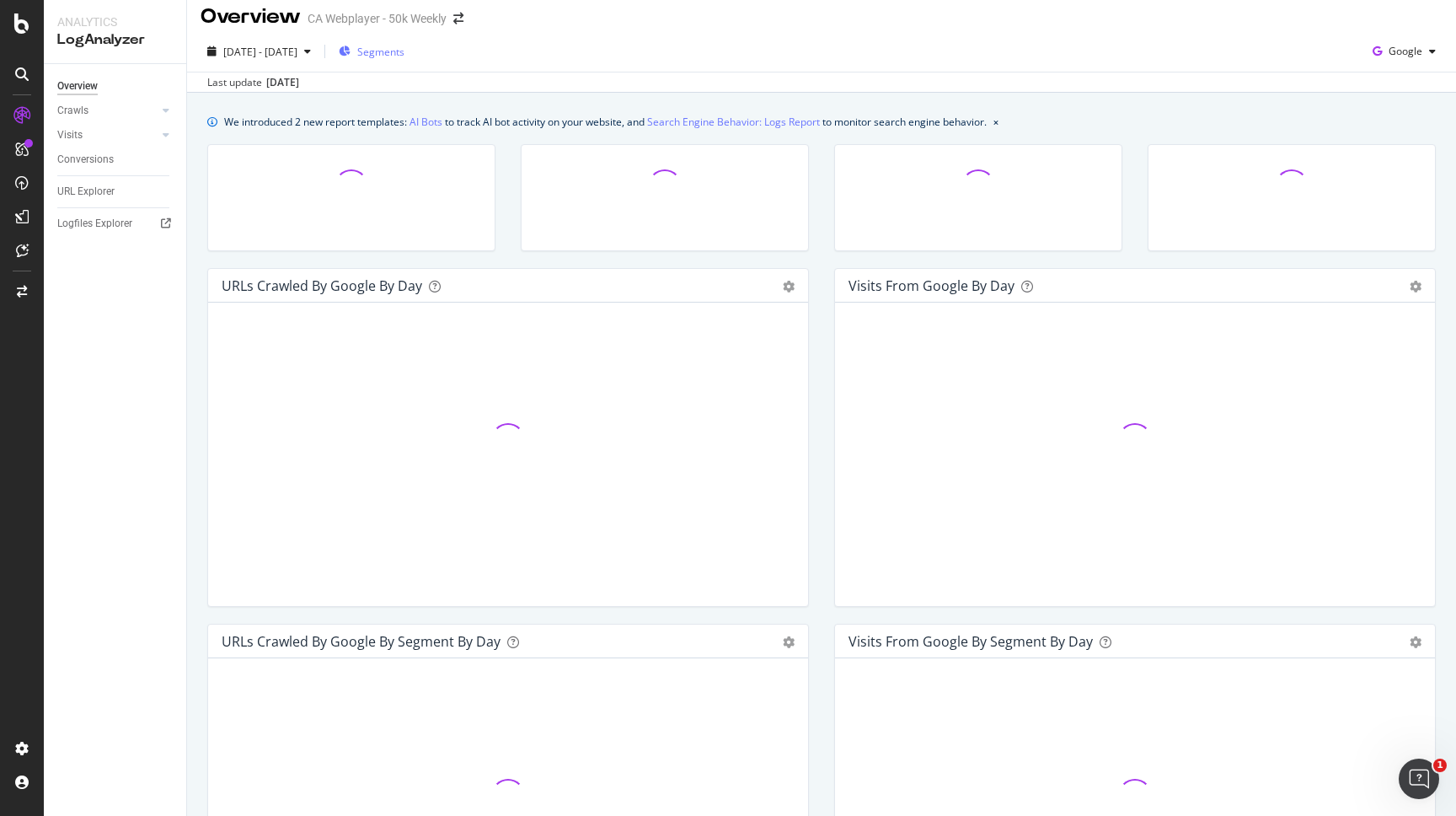
click at [405, 49] on span "Segments" at bounding box center [381, 52] width 47 height 14
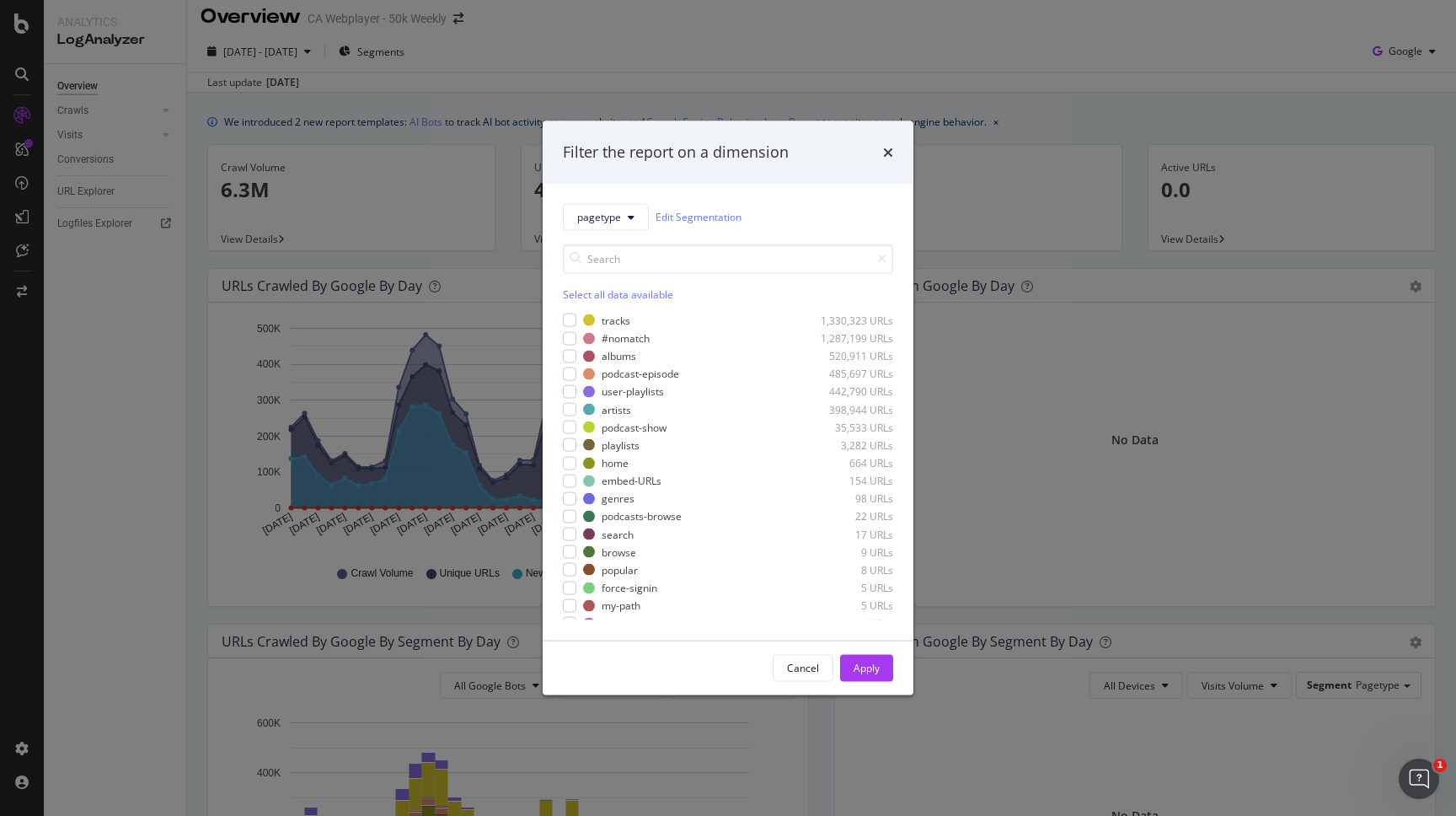
click at [876, 152] on div "Filter the report on a dimension" at bounding box center [728, 152] width 330 height 22
click at [883, 152] on div "Filter the report on a dimension" at bounding box center [728, 152] width 330 height 22
click at [895, 152] on div "Filter the report on a dimension" at bounding box center [728, 152] width 371 height 62
click at [893, 148] on div "Filter the report on a dimension" at bounding box center [728, 152] width 371 height 62
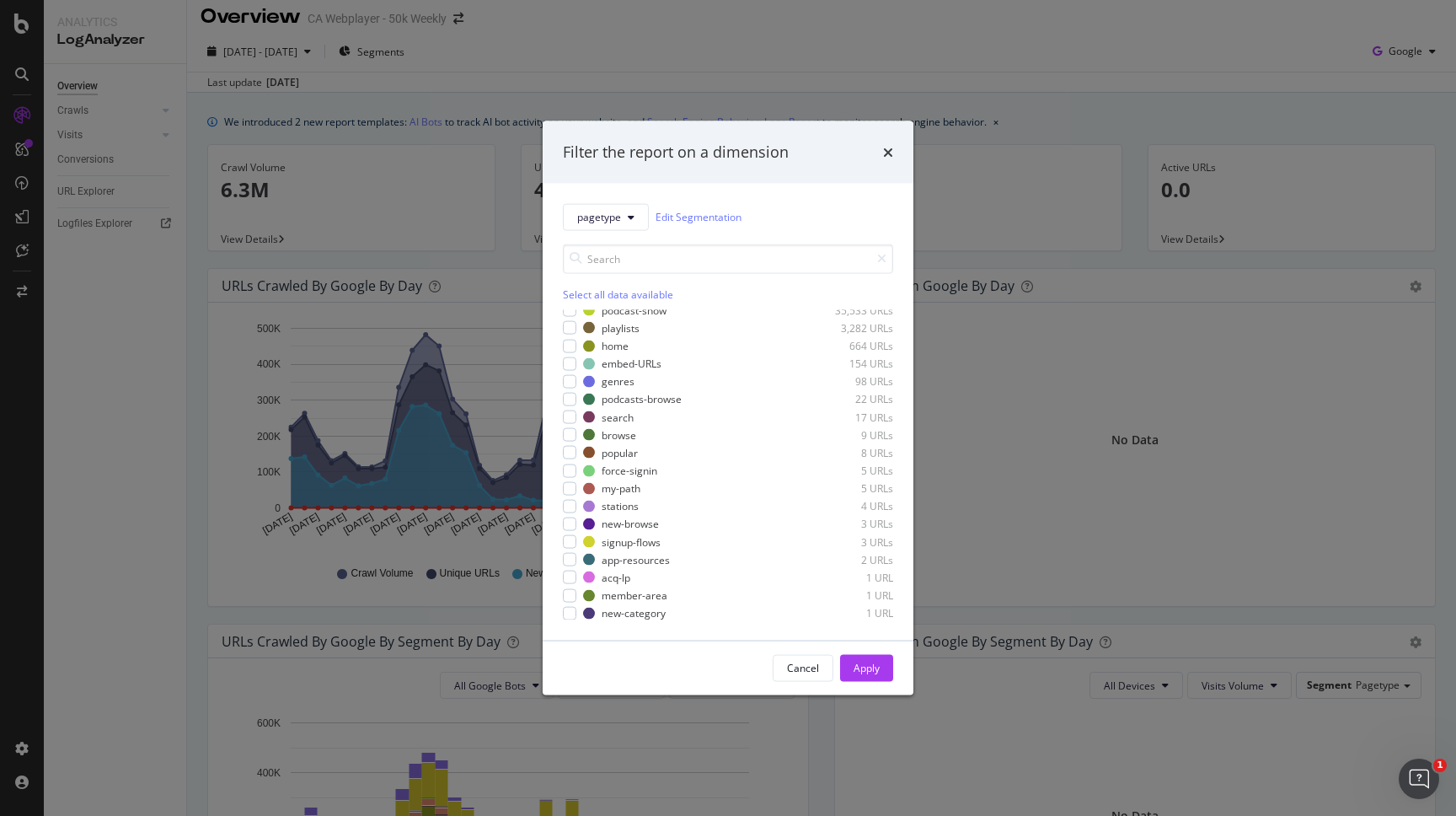
click at [888, 141] on div "Filter the report on a dimension" at bounding box center [728, 152] width 371 height 62
click at [888, 147] on icon "times" at bounding box center [887, 152] width 10 height 13
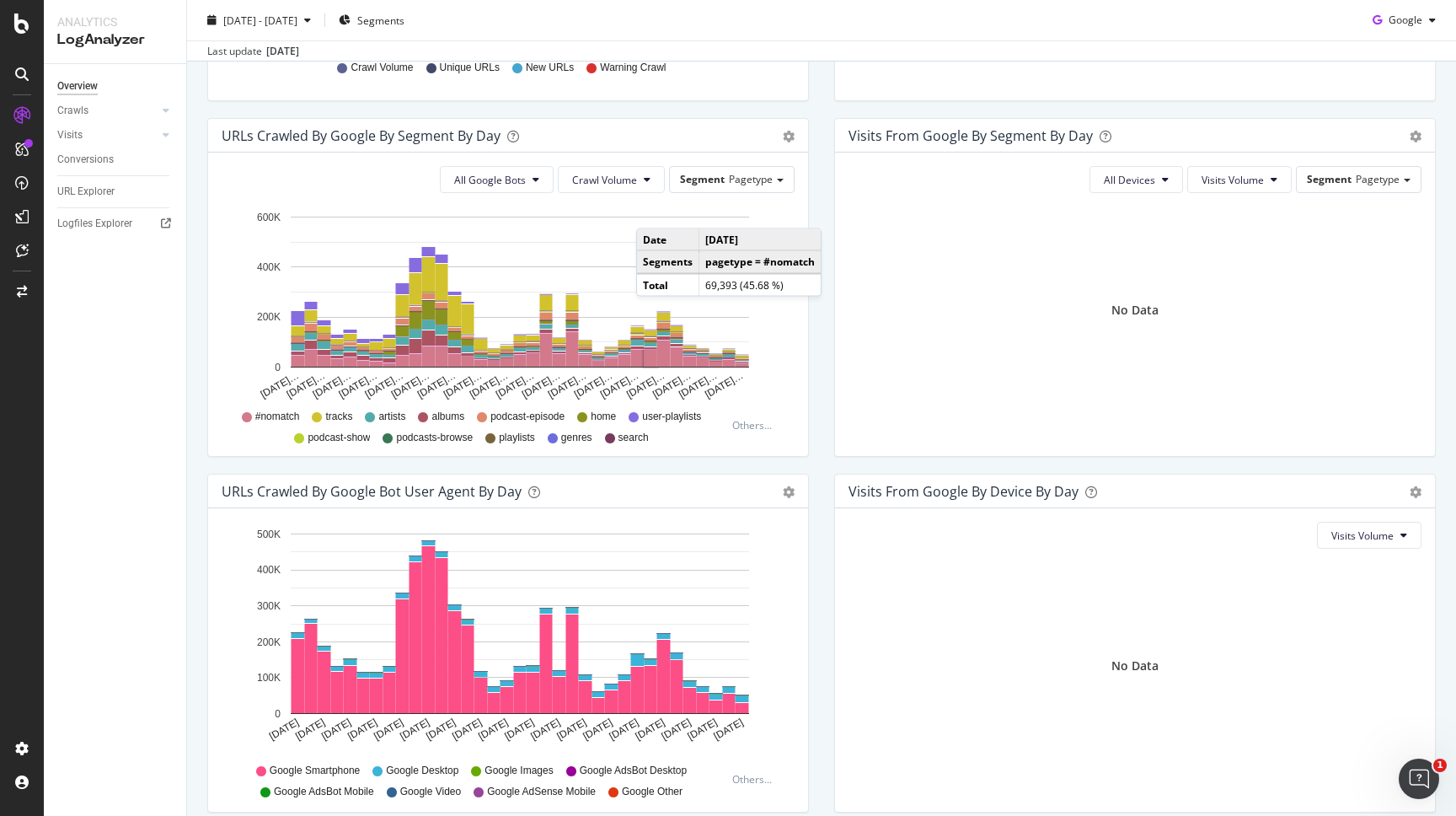
scroll to position [0, 0]
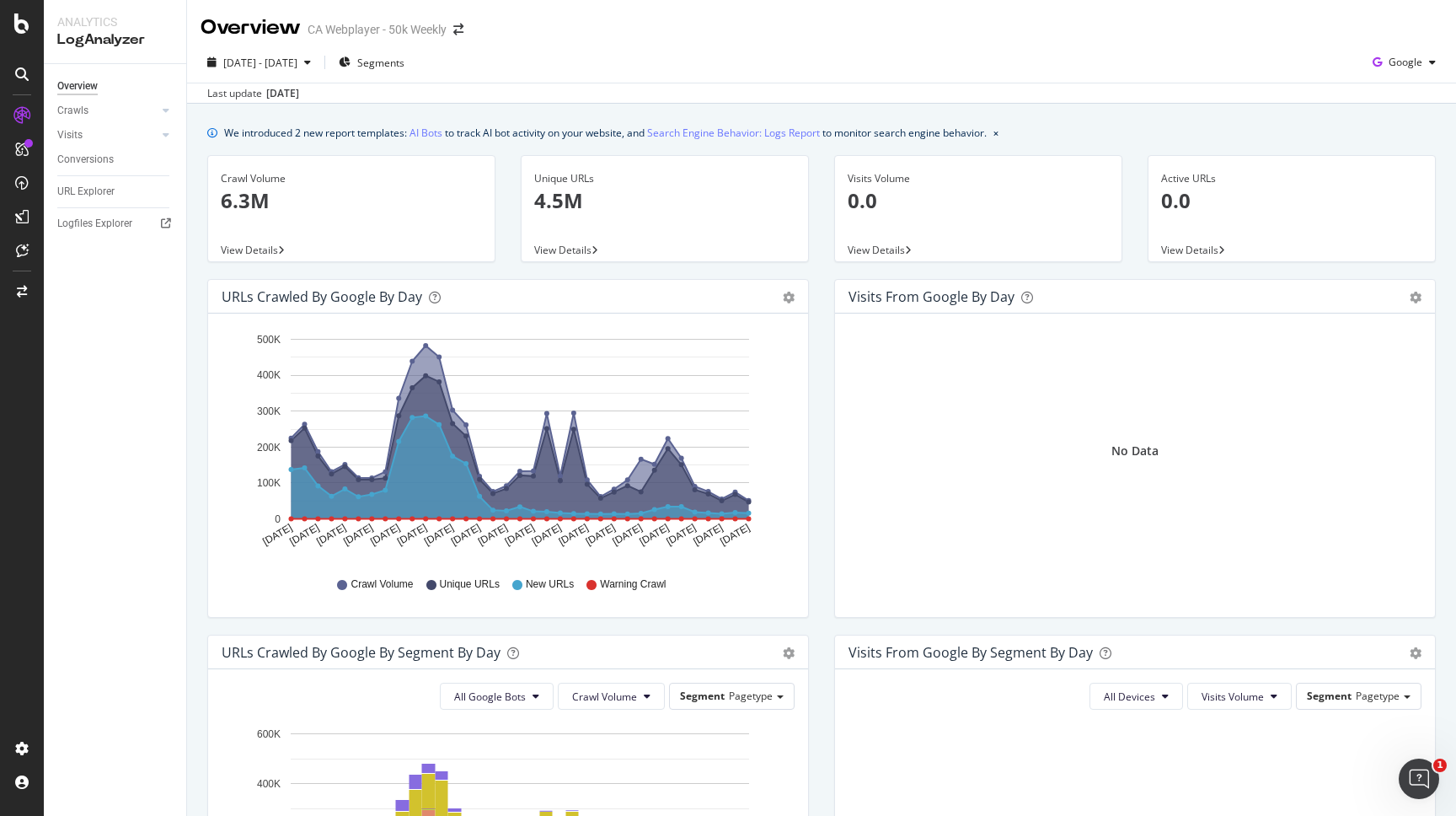
click at [337, 220] on div "Crawl Volume 6.3M" at bounding box center [351, 197] width 261 height 82
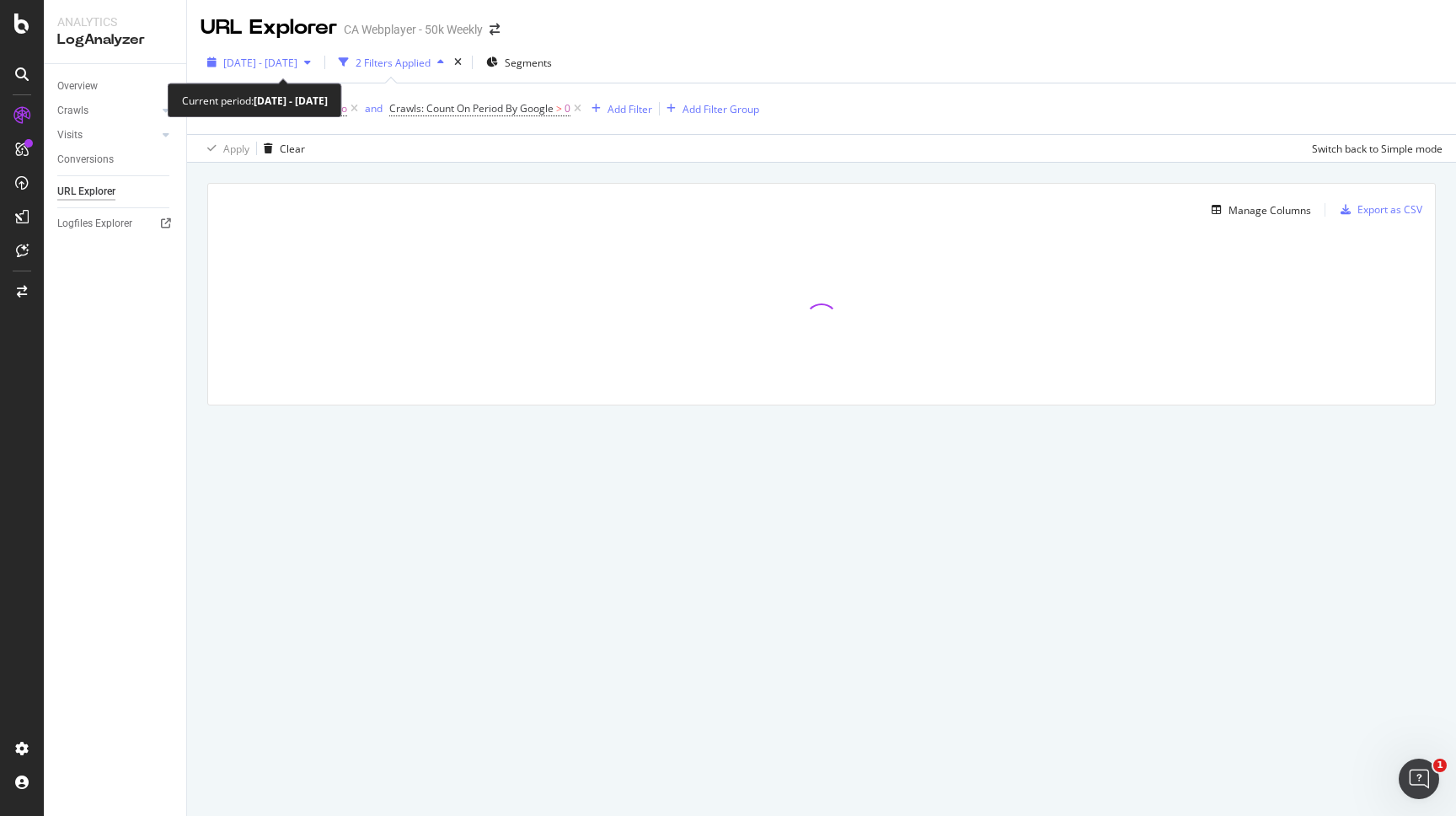
click at [298, 62] on span "[DATE] - [DATE]" at bounding box center [259, 62] width 74 height 14
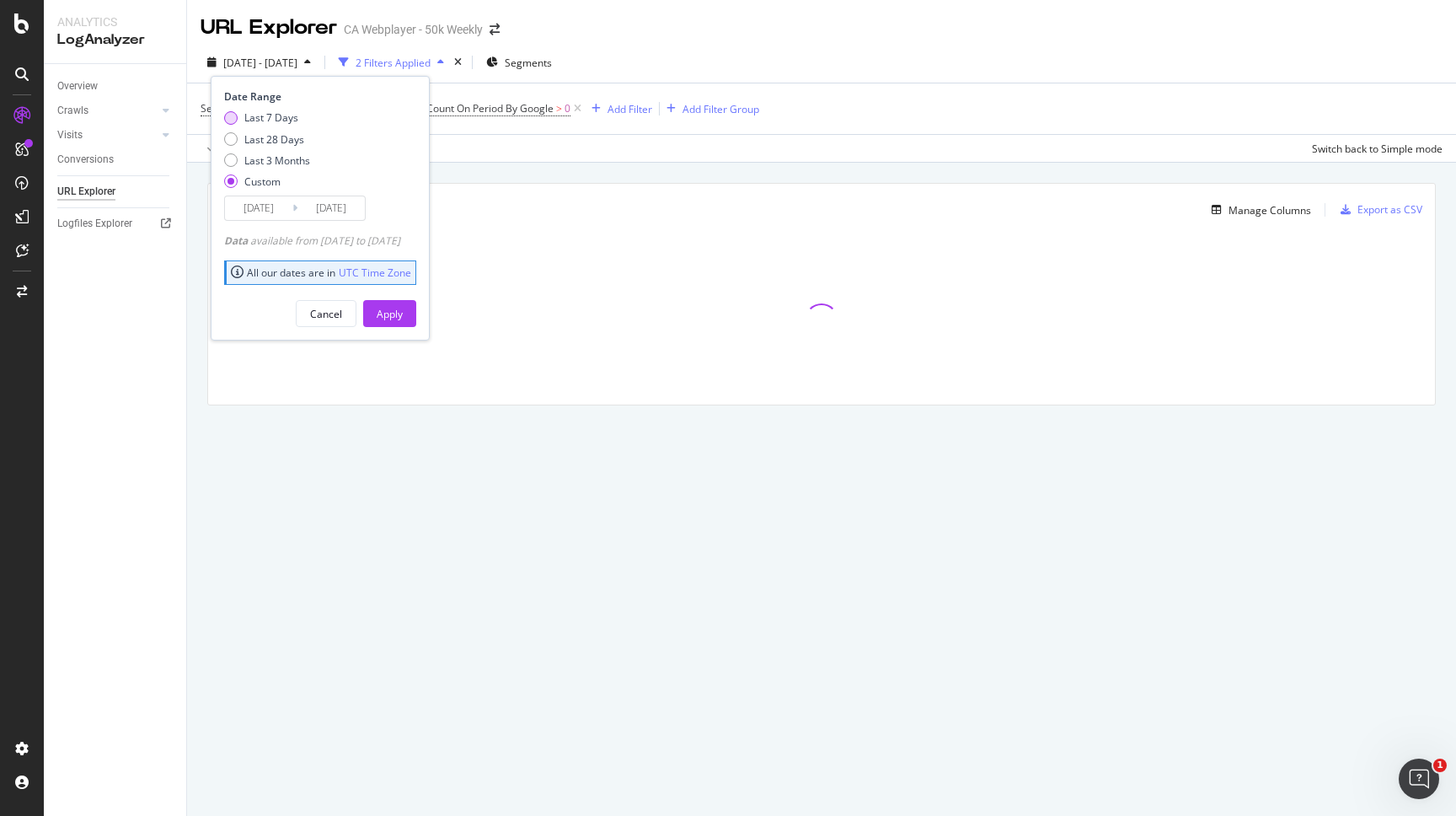
click at [276, 119] on div "Last 7 Days" at bounding box center [271, 118] width 53 height 14
type input "[DATE]"
click at [403, 314] on div "Apply" at bounding box center [389, 314] width 26 height 14
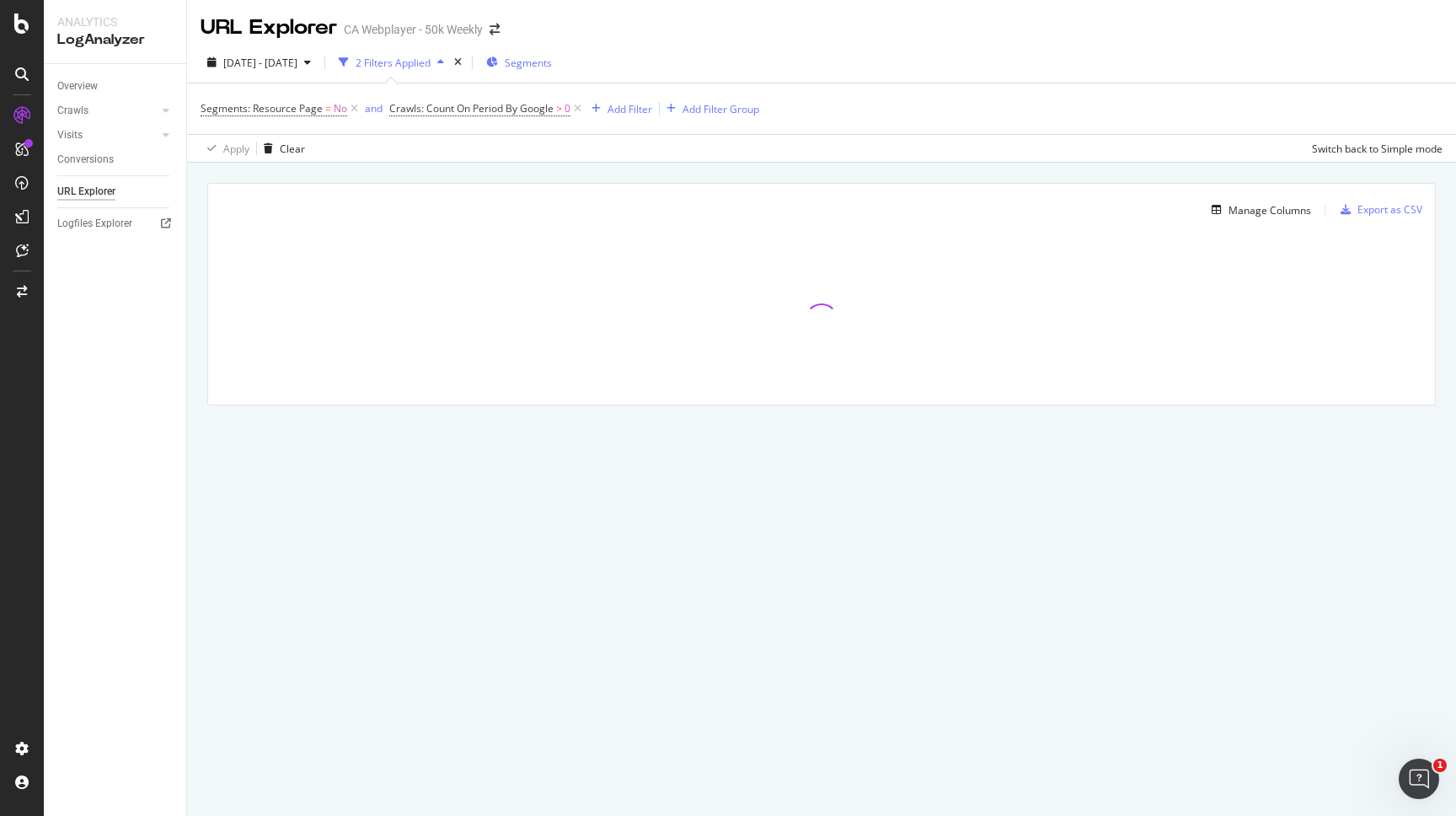
click at [552, 58] on span "Segments" at bounding box center [528, 62] width 47 height 14
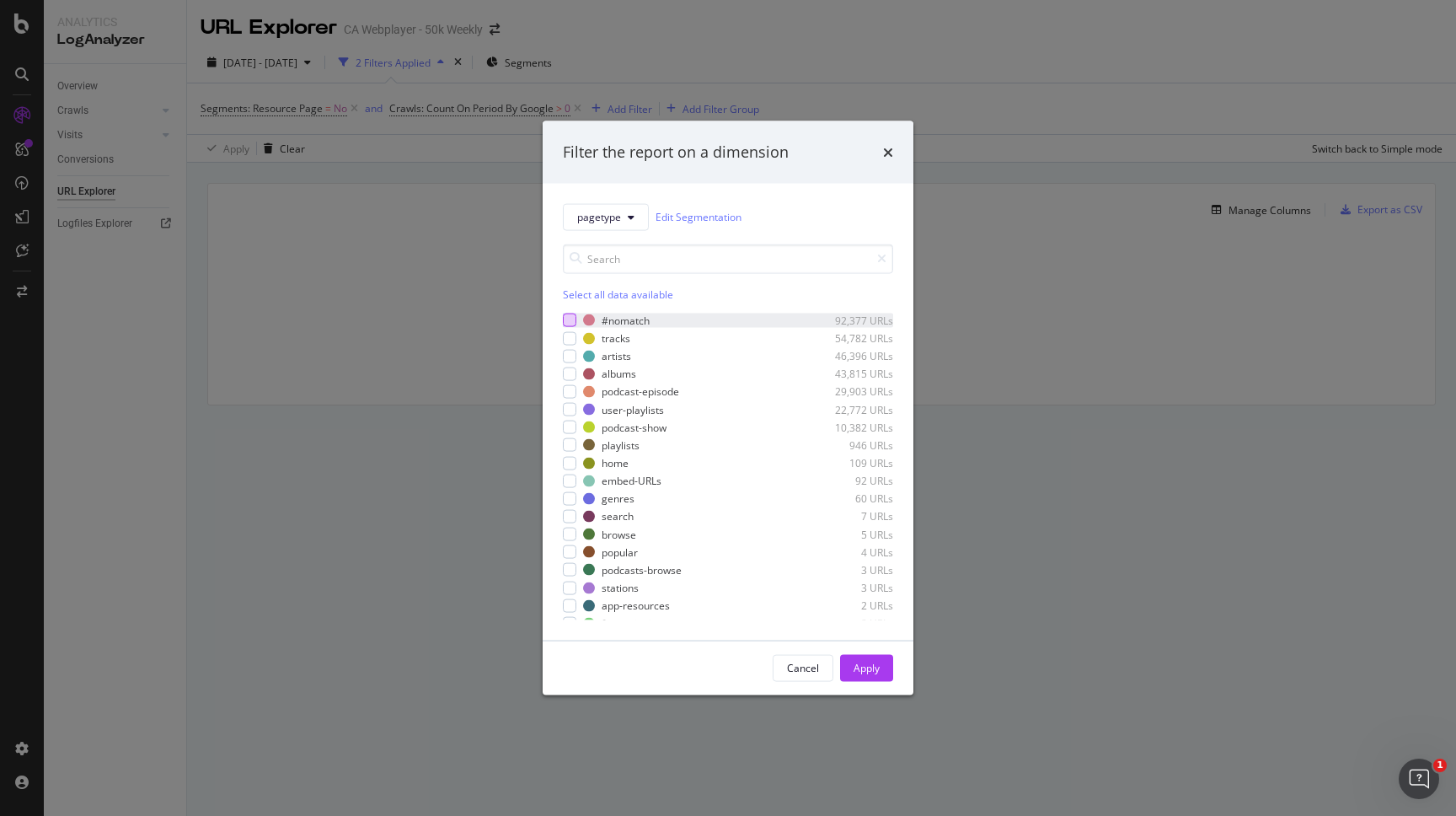
click at [572, 318] on div "modal" at bounding box center [569, 320] width 13 height 13
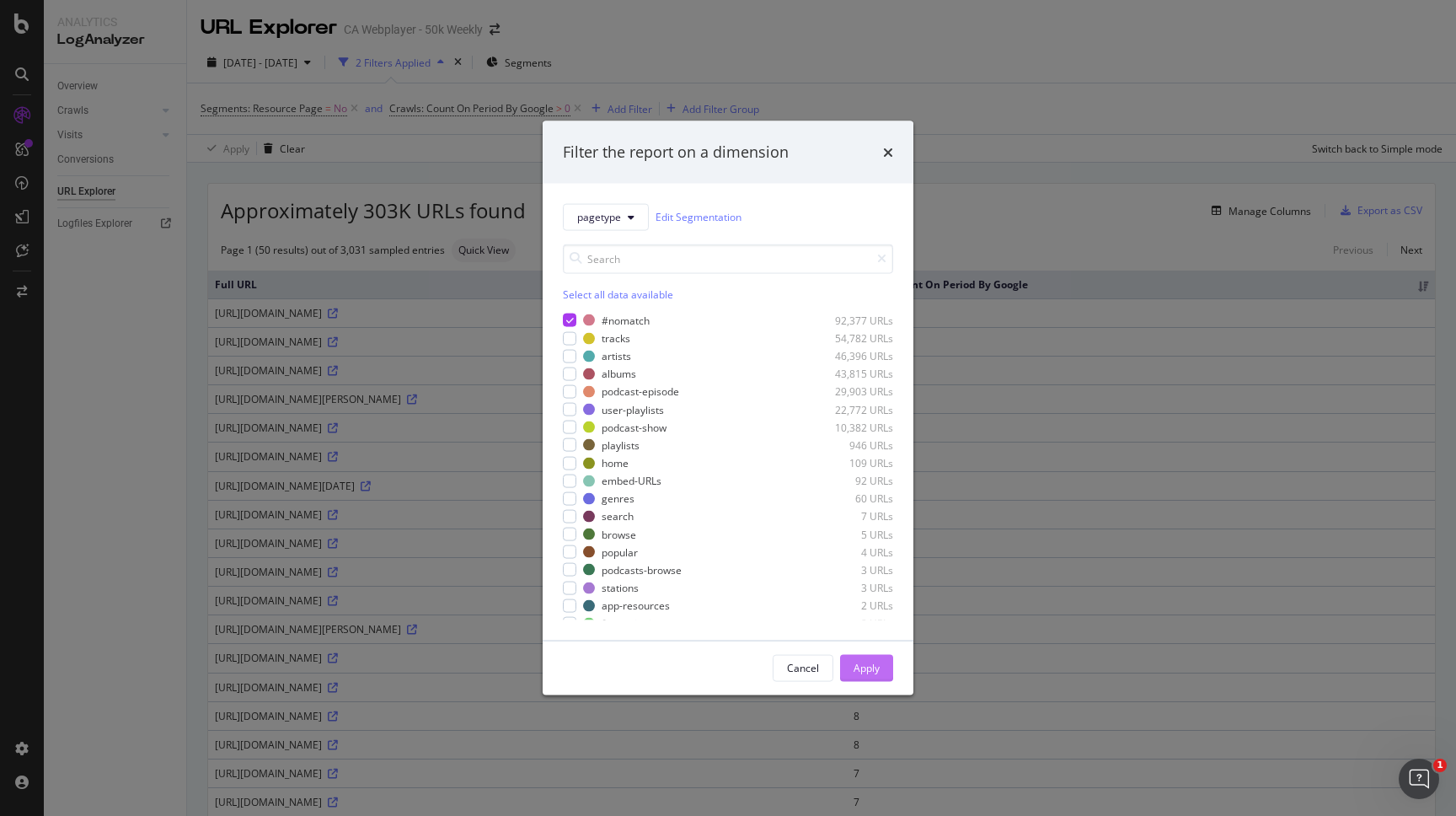
click at [864, 667] on div "Apply" at bounding box center [866, 668] width 26 height 14
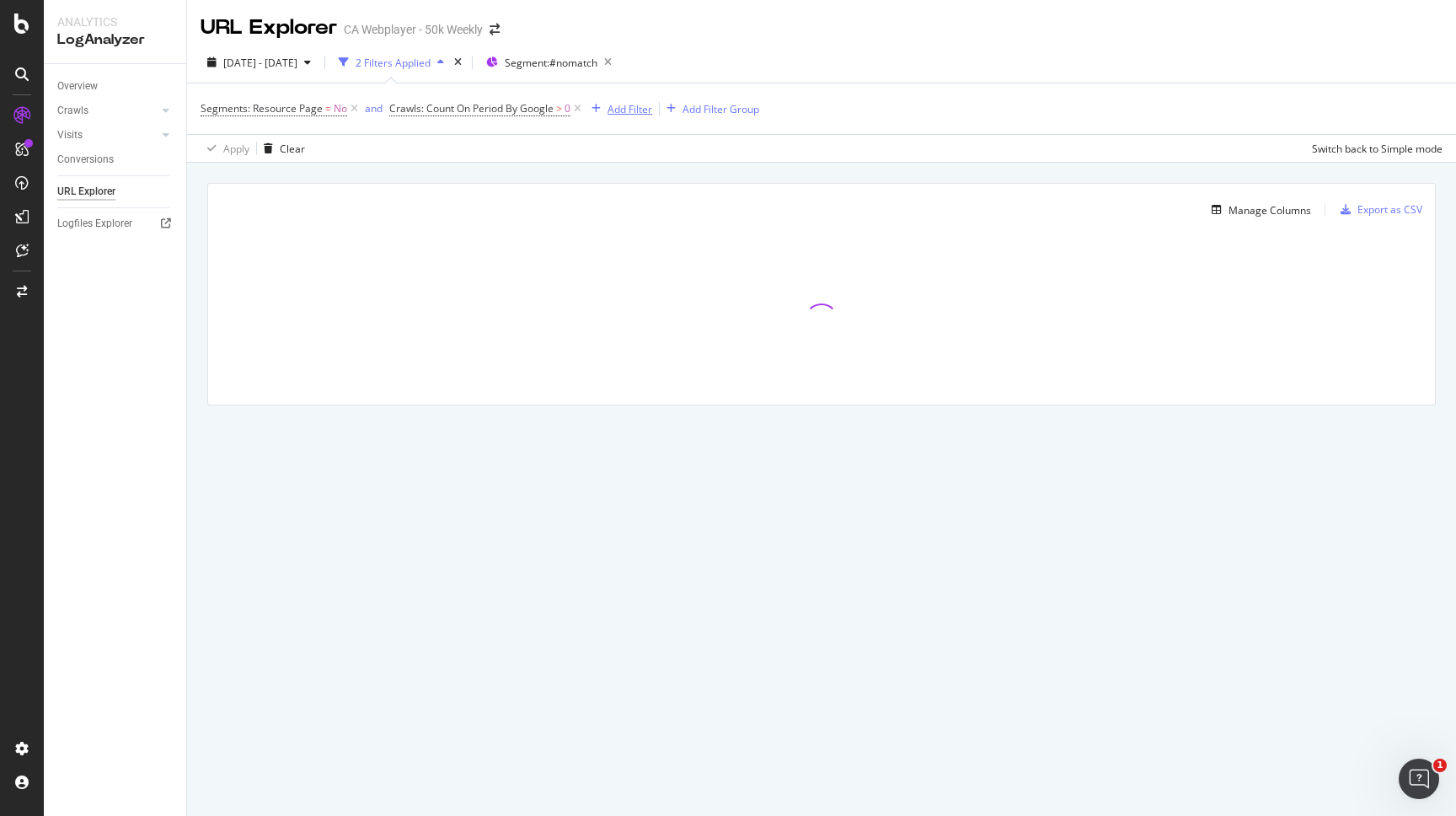
click at [631, 114] on div "Add Filter" at bounding box center [629, 109] width 45 height 14
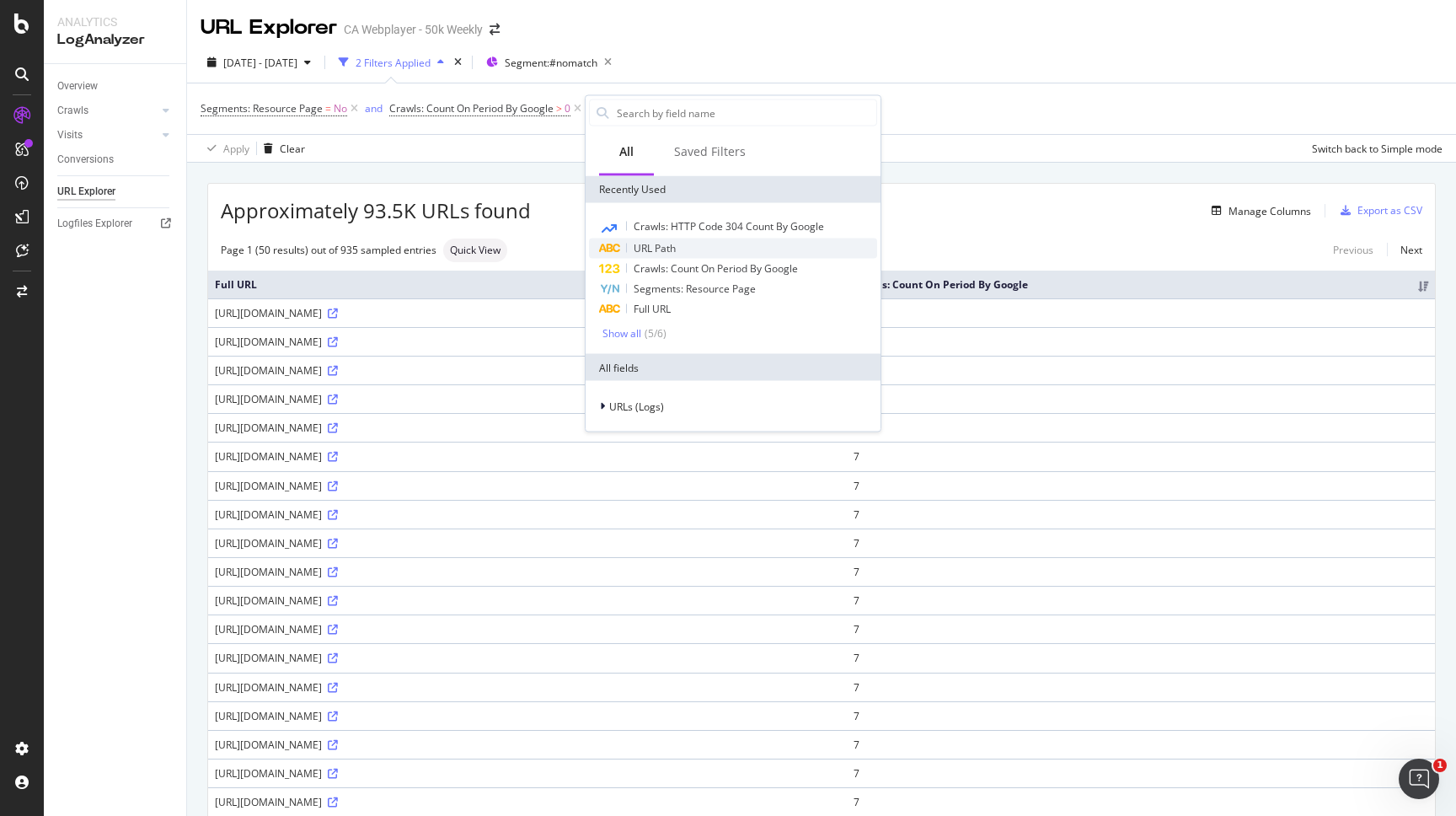
click at [666, 249] on span "URL Path" at bounding box center [654, 248] width 42 height 14
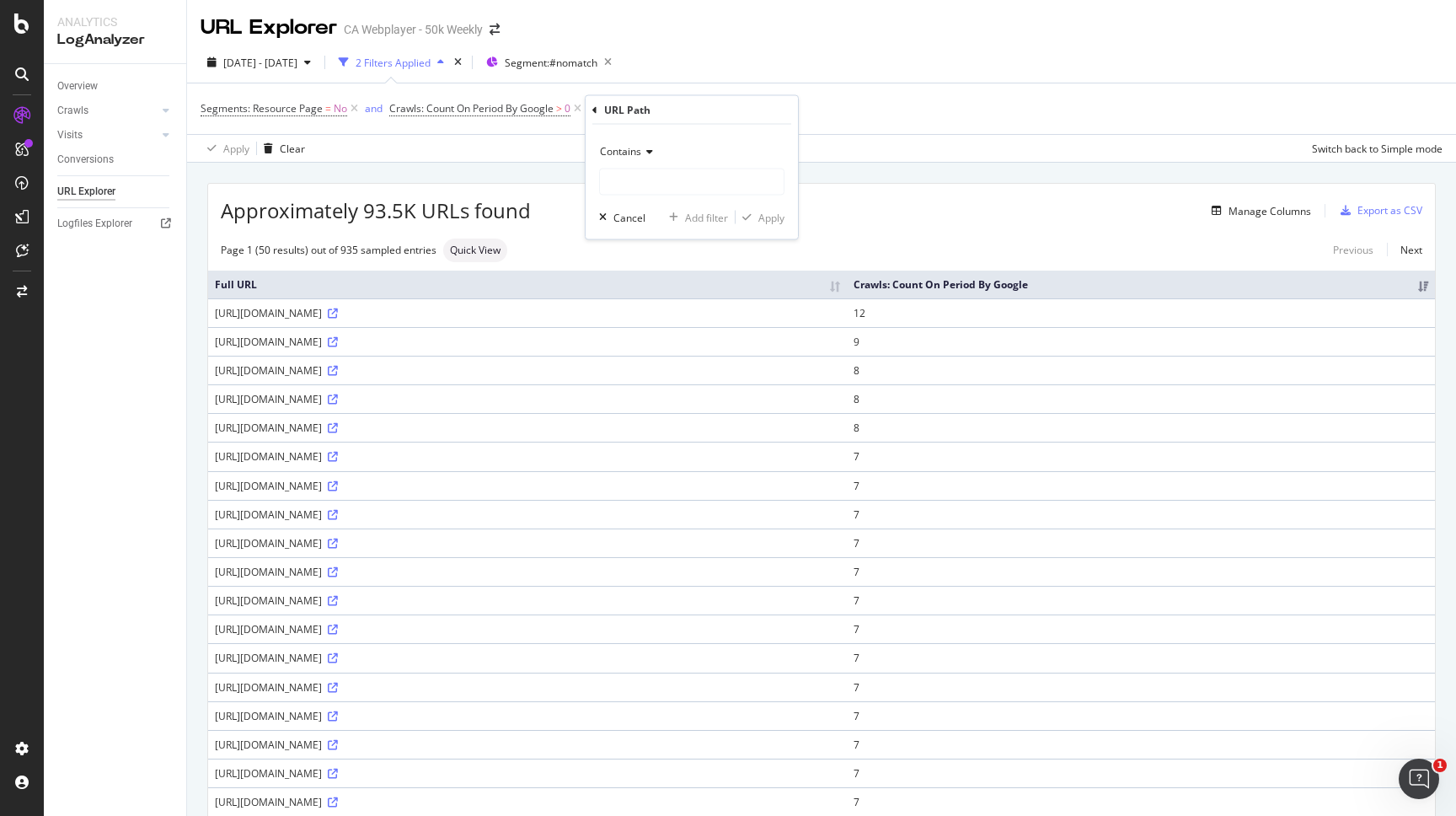
click at [639, 151] on span "Contains" at bounding box center [621, 152] width 41 height 14
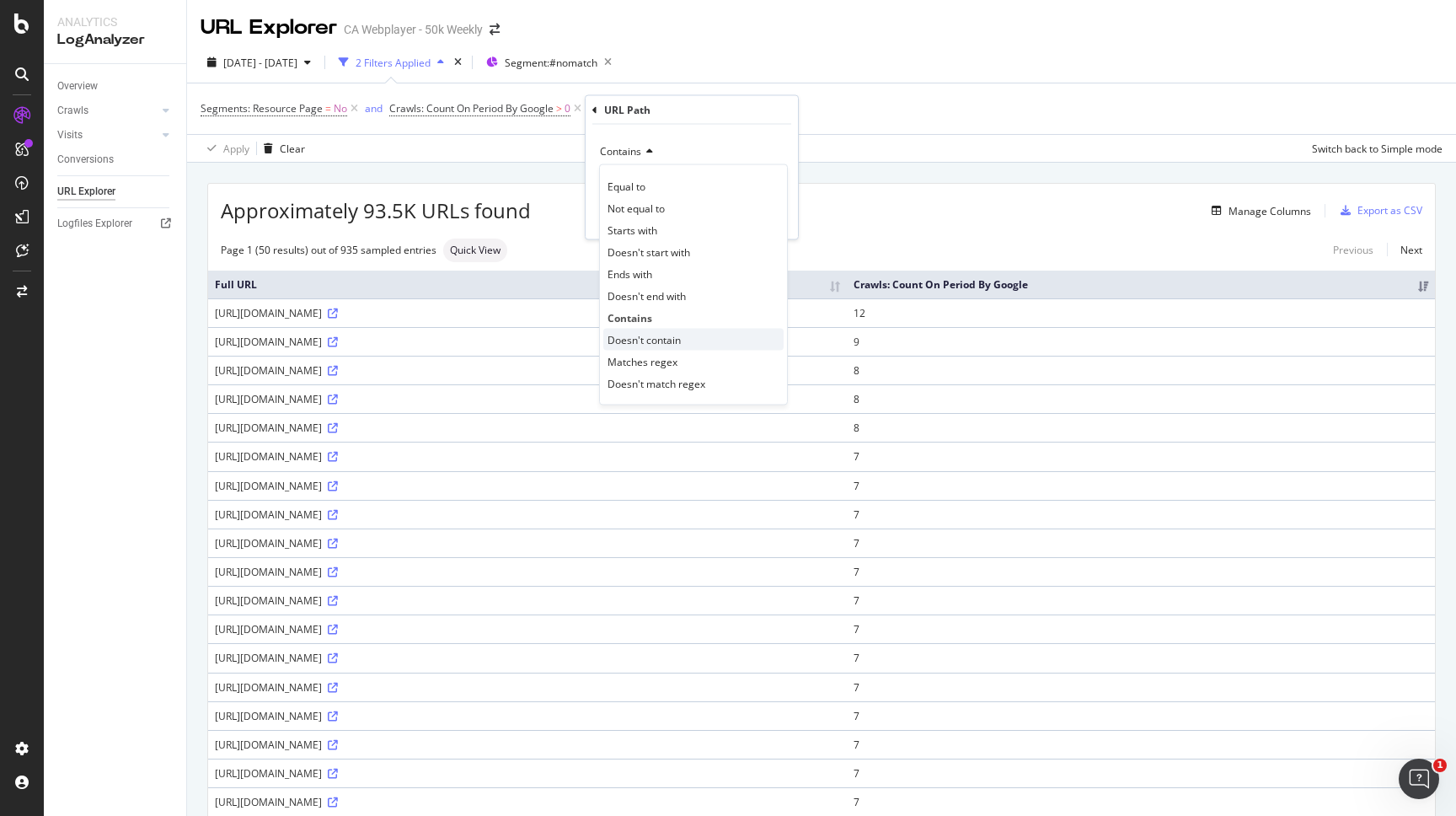
click at [657, 334] on span "Doesn't contain" at bounding box center [644, 339] width 73 height 14
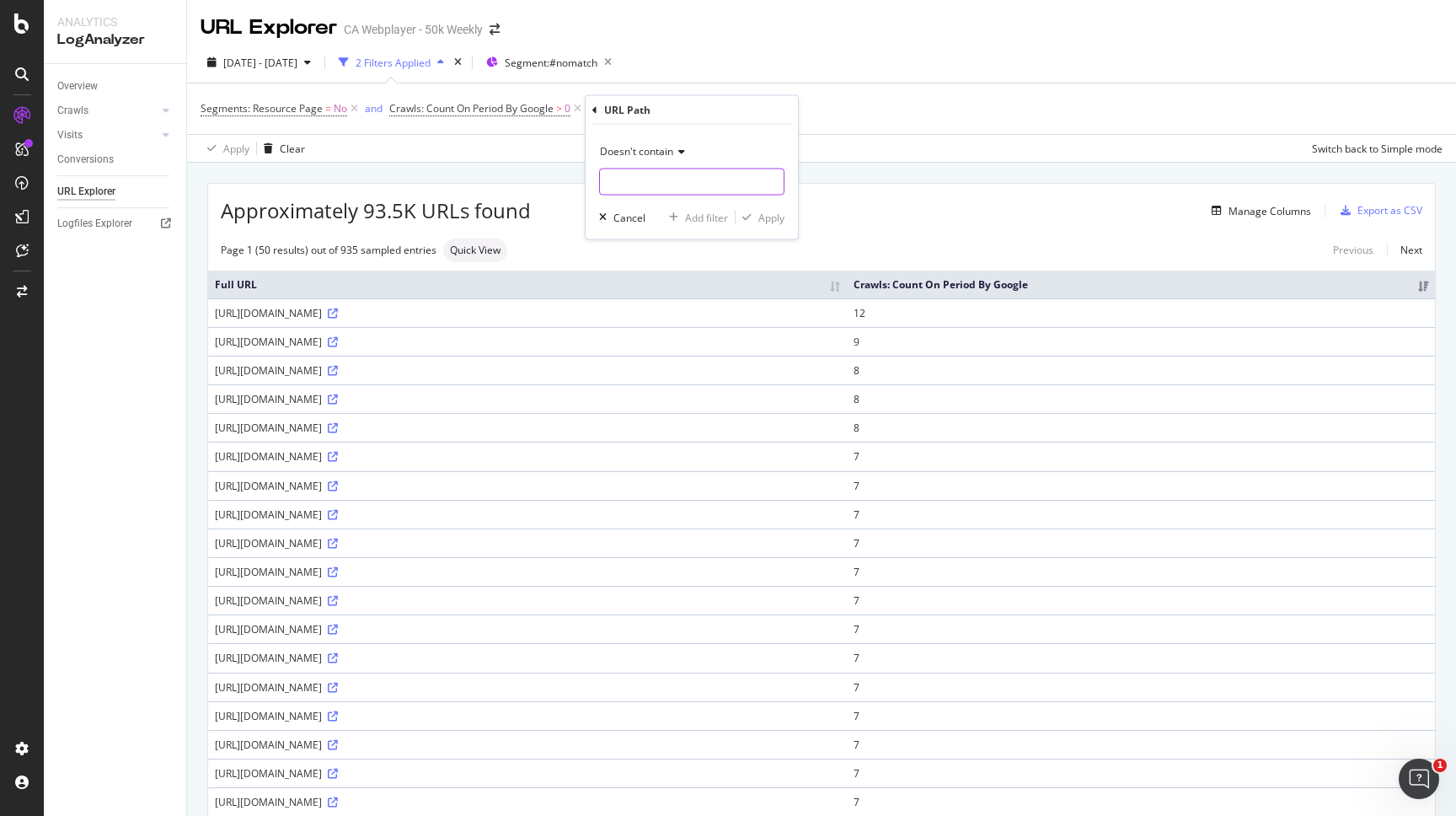
click at [654, 185] on input "text" at bounding box center [692, 182] width 184 height 27
type input "sitemap"
click at [765, 226] on div "Doesn't contain sitemap Cancel Add filter Apply" at bounding box center [692, 182] width 212 height 115
click at [769, 218] on div "Apply" at bounding box center [770, 217] width 26 height 14
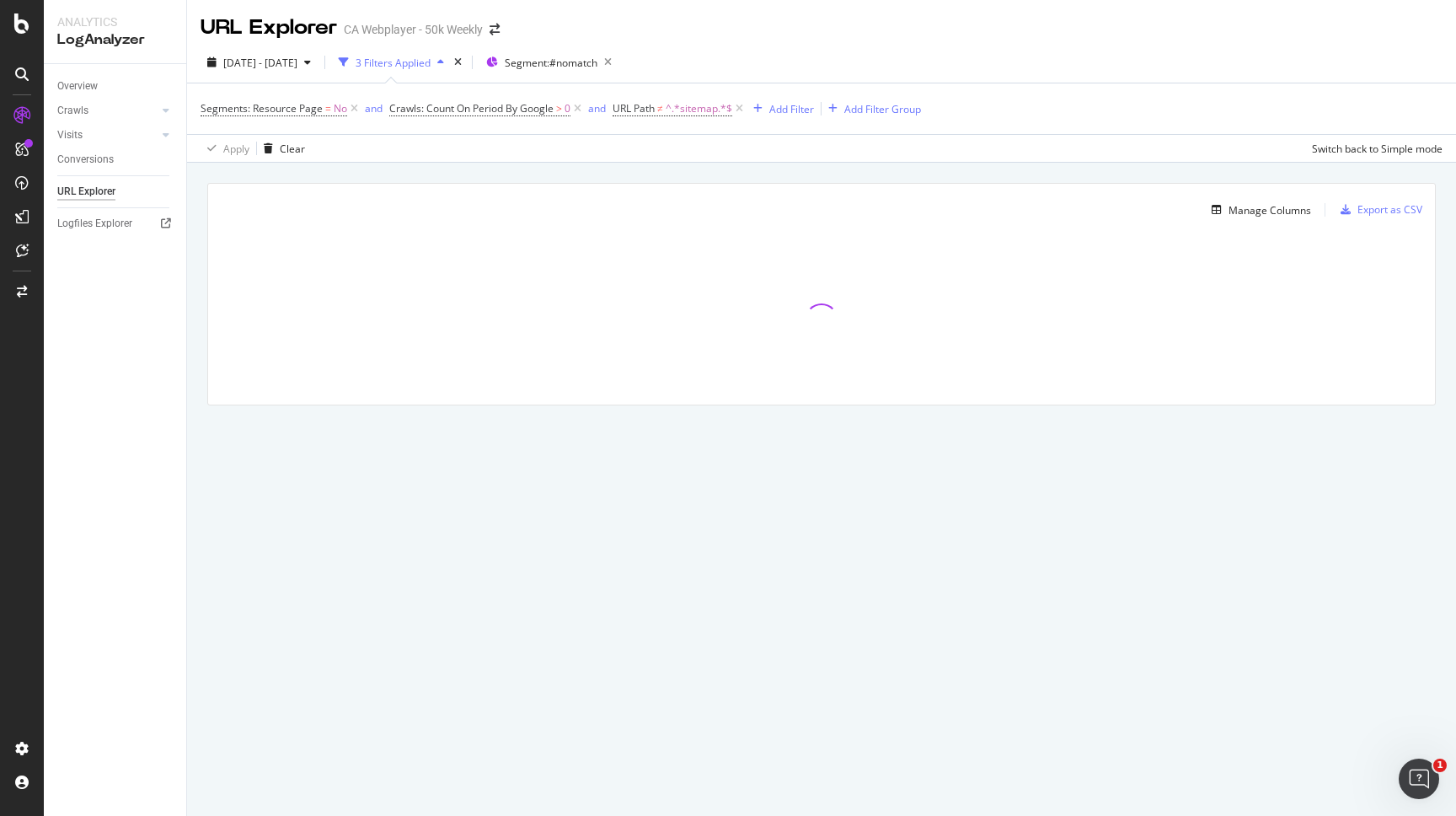
click at [769, 218] on div "Manage Columns" at bounding box center [766, 210] width 1090 height 21
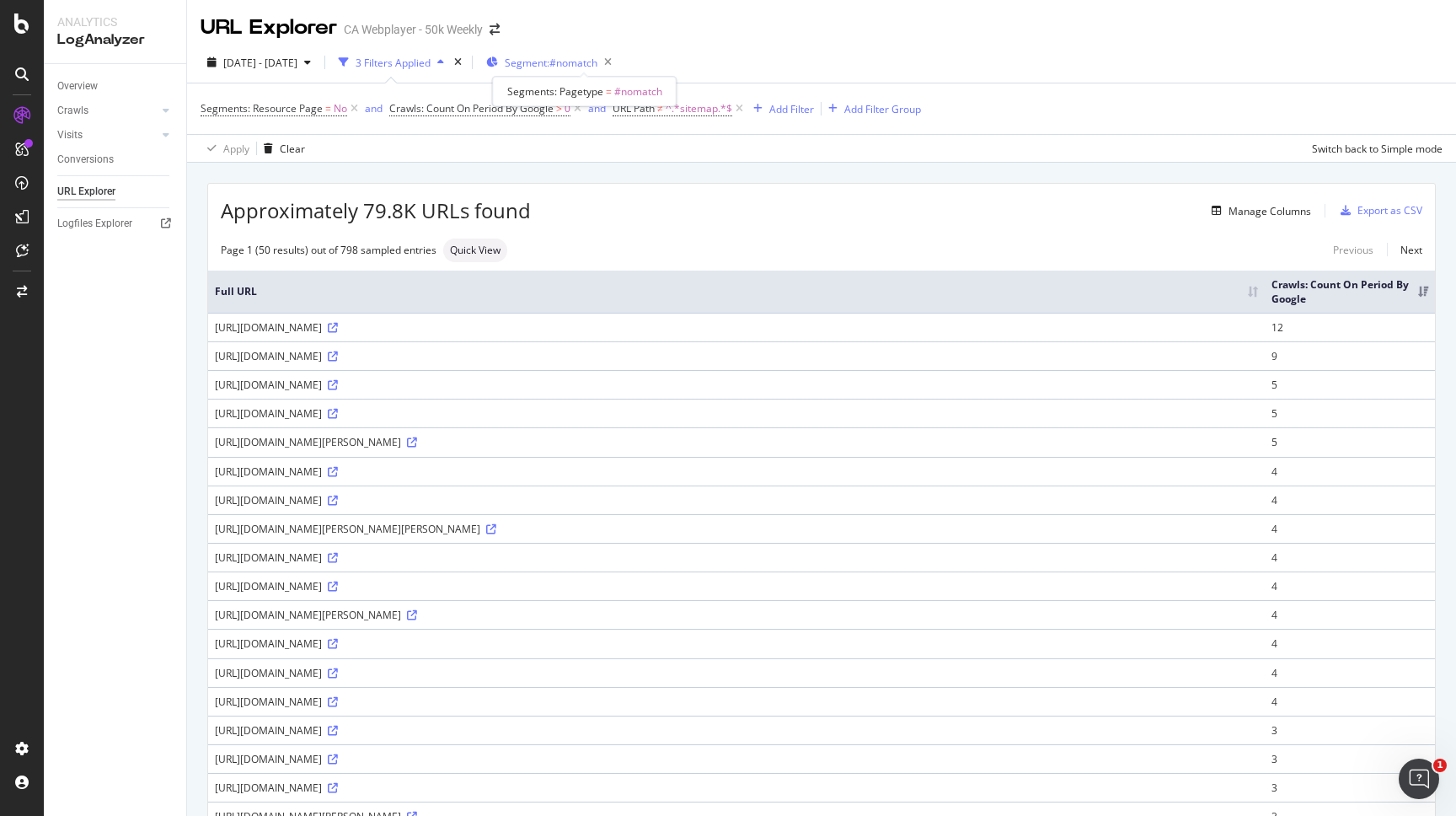
click at [580, 66] on span "Segment: #nomatch" at bounding box center [551, 62] width 93 height 14
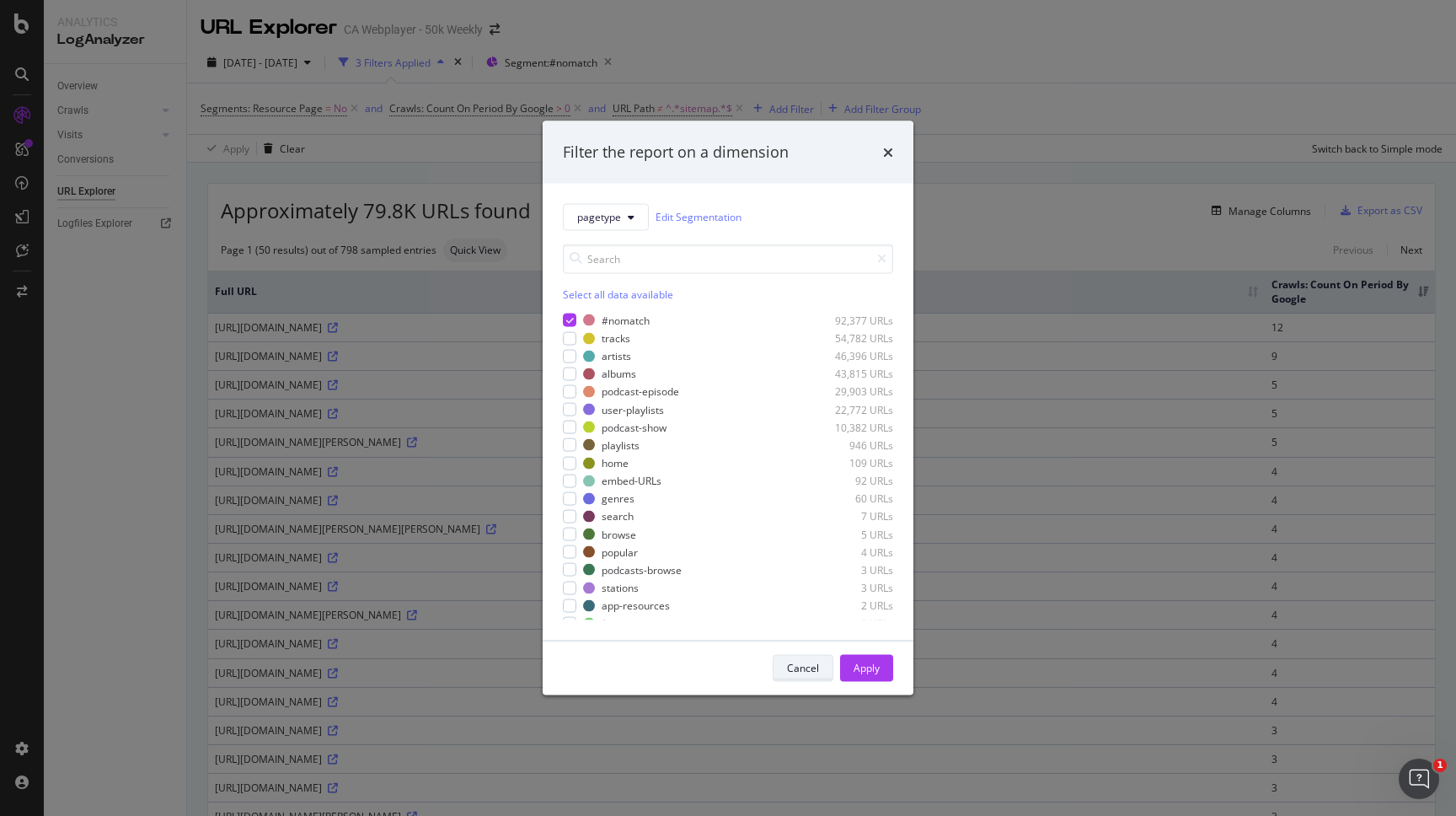
click at [808, 665] on div "Cancel" at bounding box center [803, 668] width 32 height 14
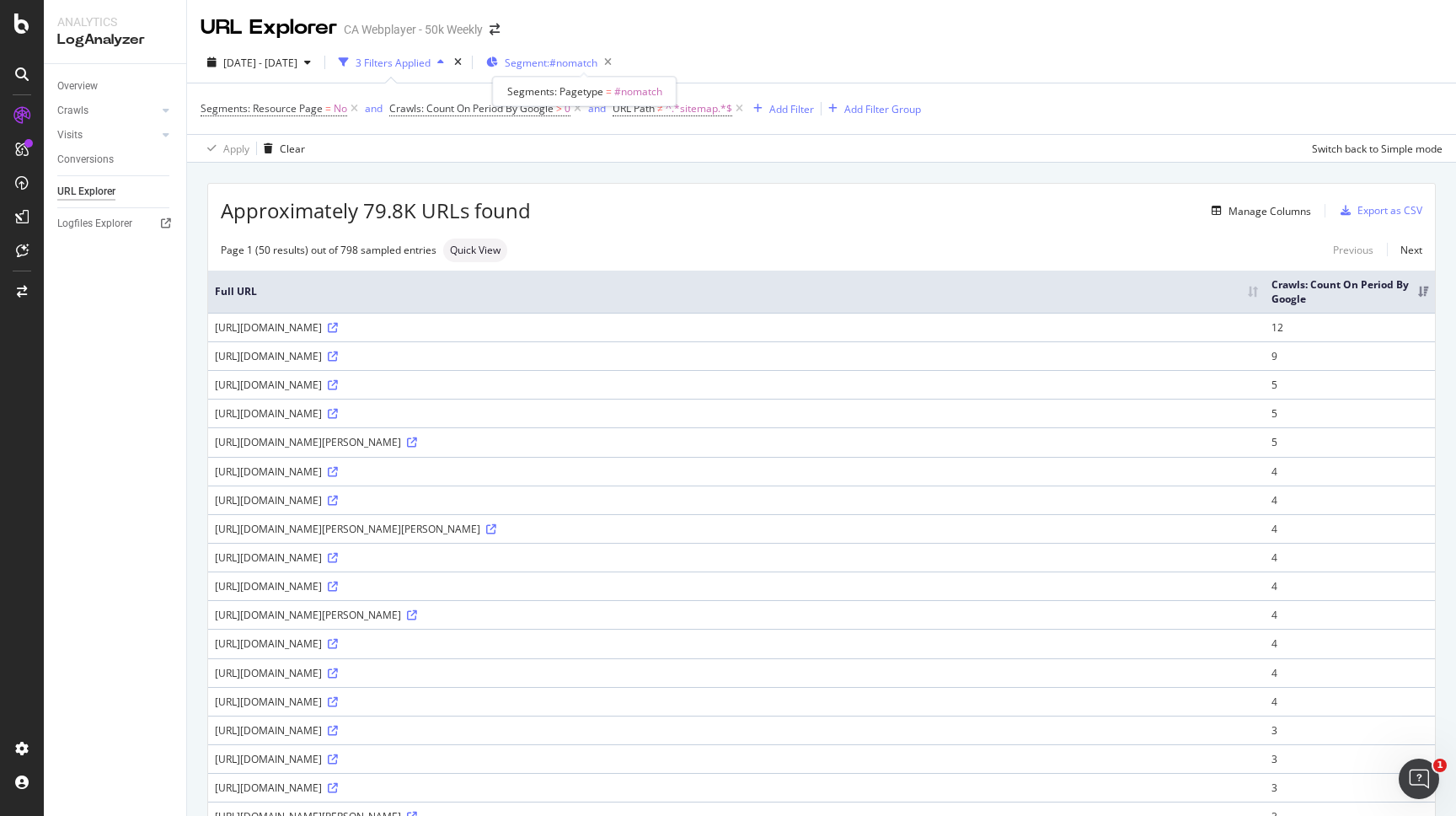
click at [597, 66] on span "Segment: #nomatch" at bounding box center [551, 62] width 93 height 14
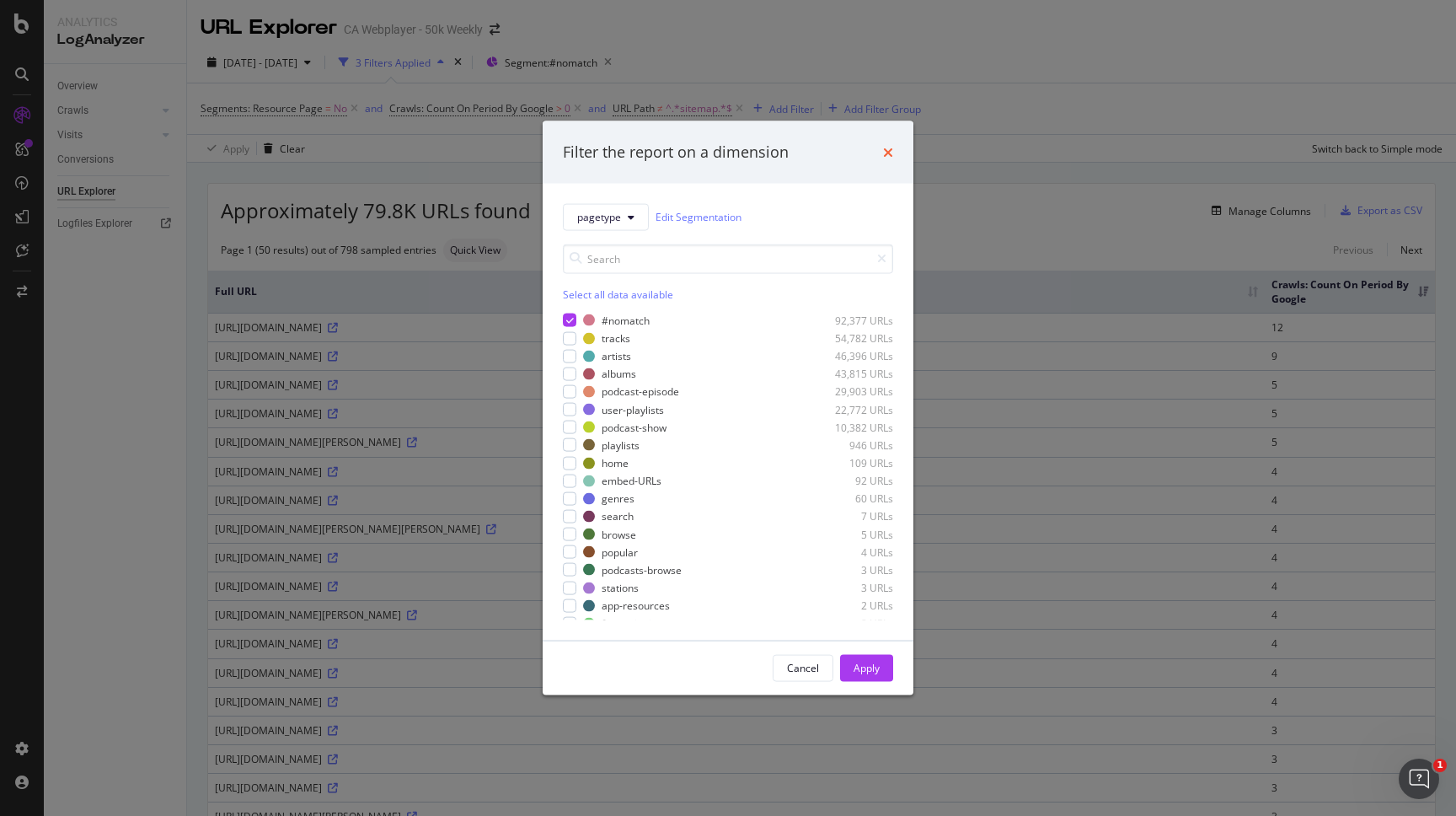
click at [886, 157] on icon "times" at bounding box center [887, 152] width 10 height 13
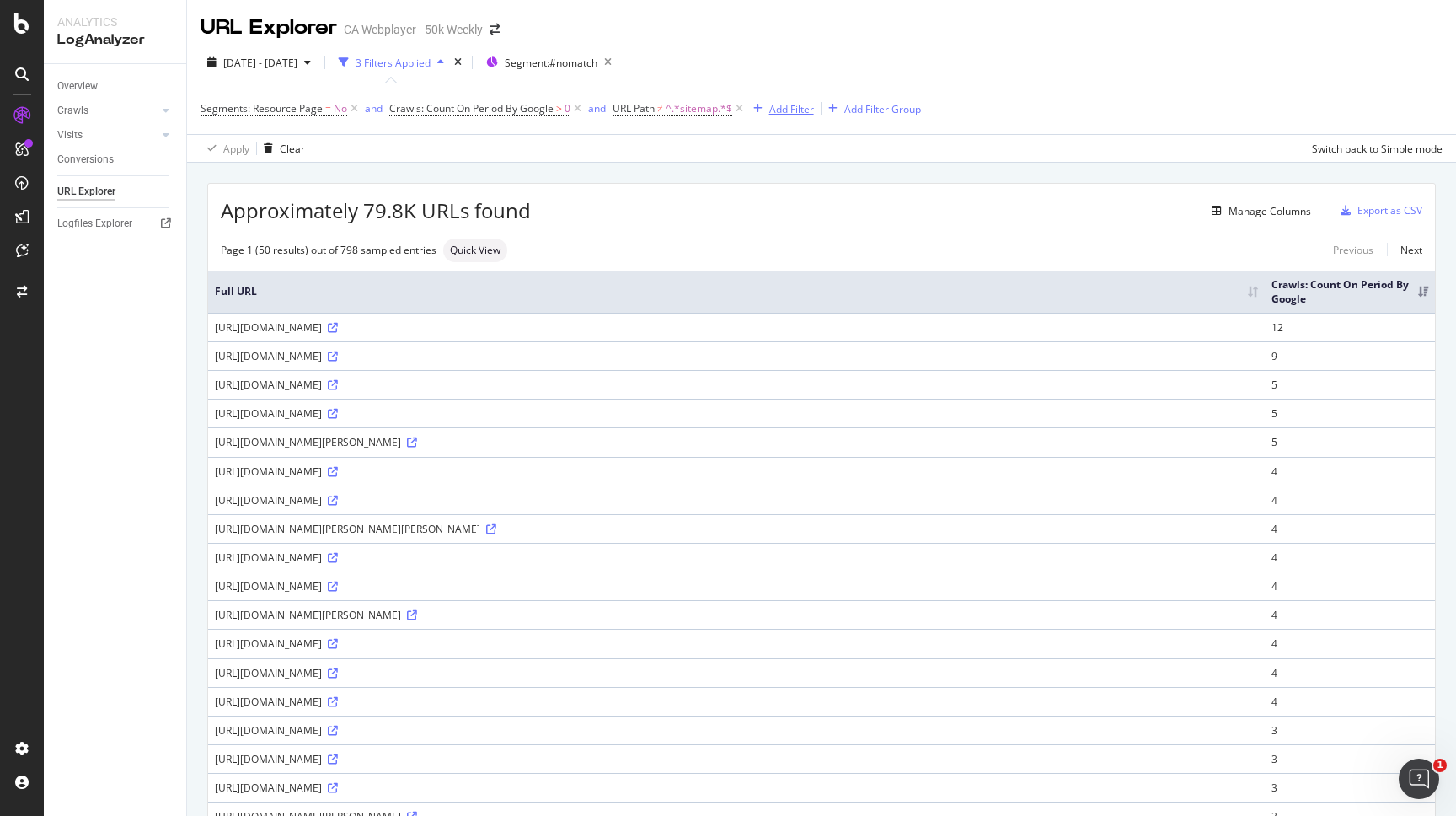
click at [774, 110] on div "Add Filter" at bounding box center [792, 109] width 45 height 14
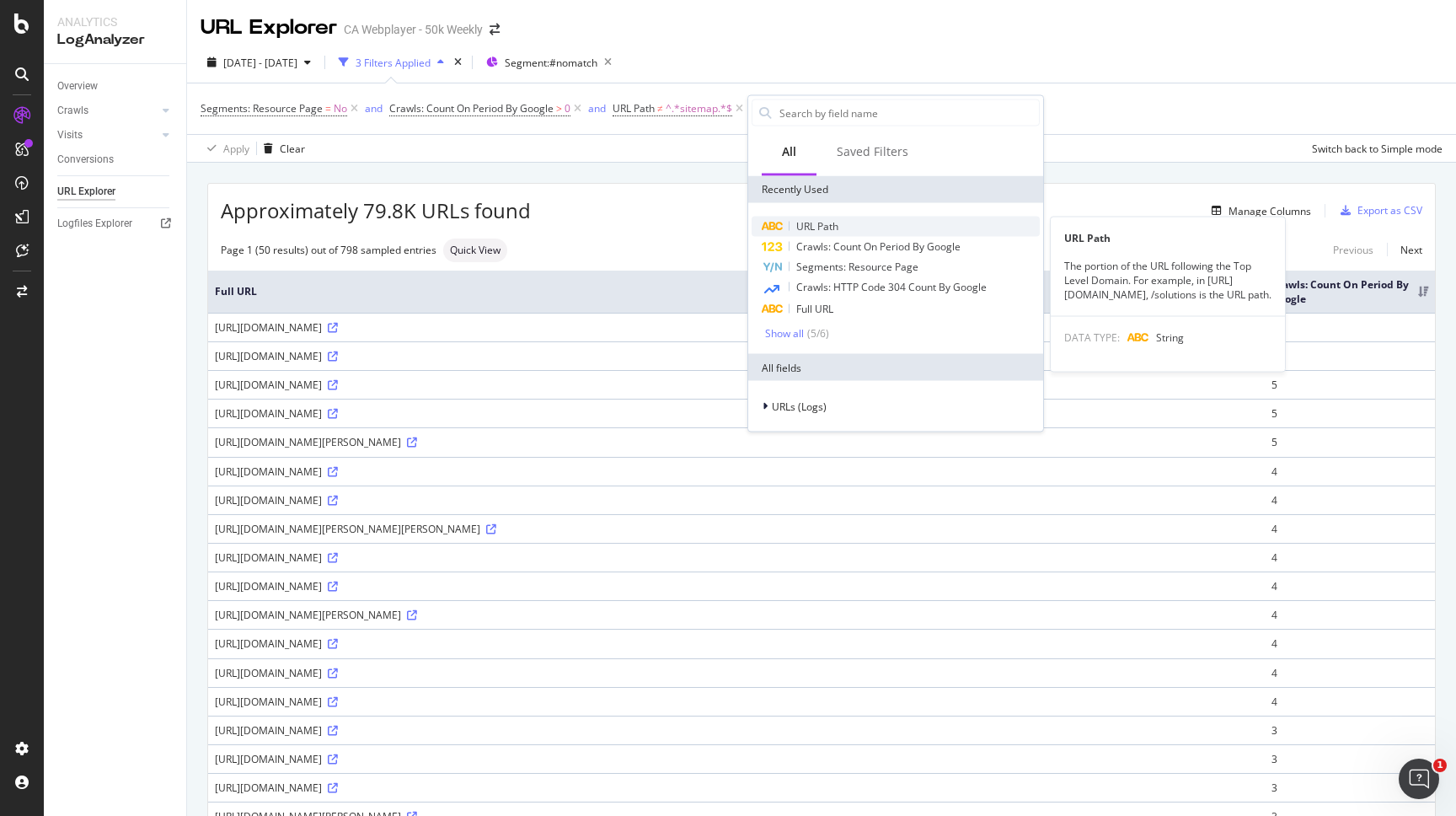
click at [818, 227] on span "URL Path" at bounding box center [817, 227] width 42 height 14
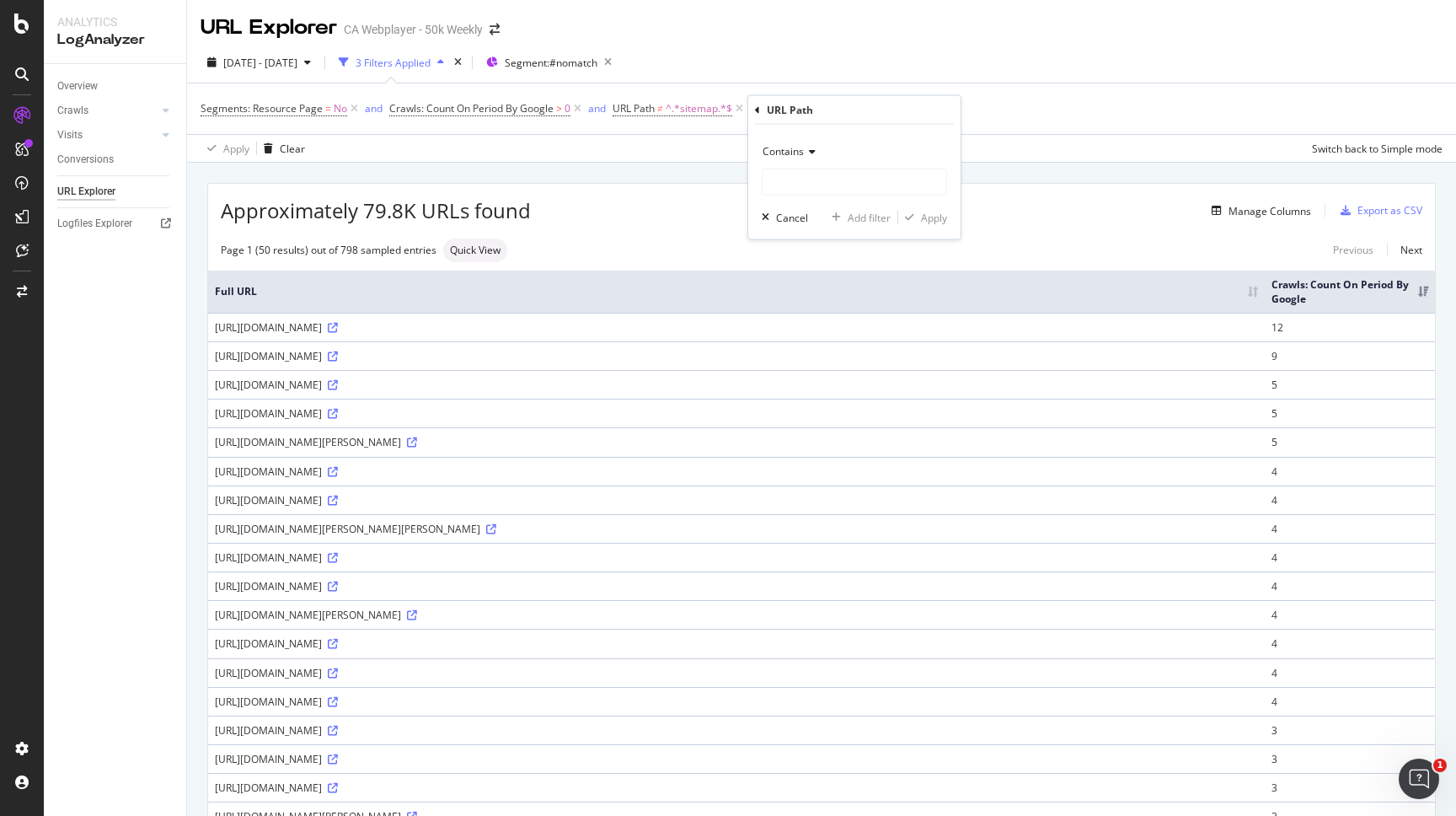
click at [794, 155] on span "Contains" at bounding box center [783, 152] width 41 height 14
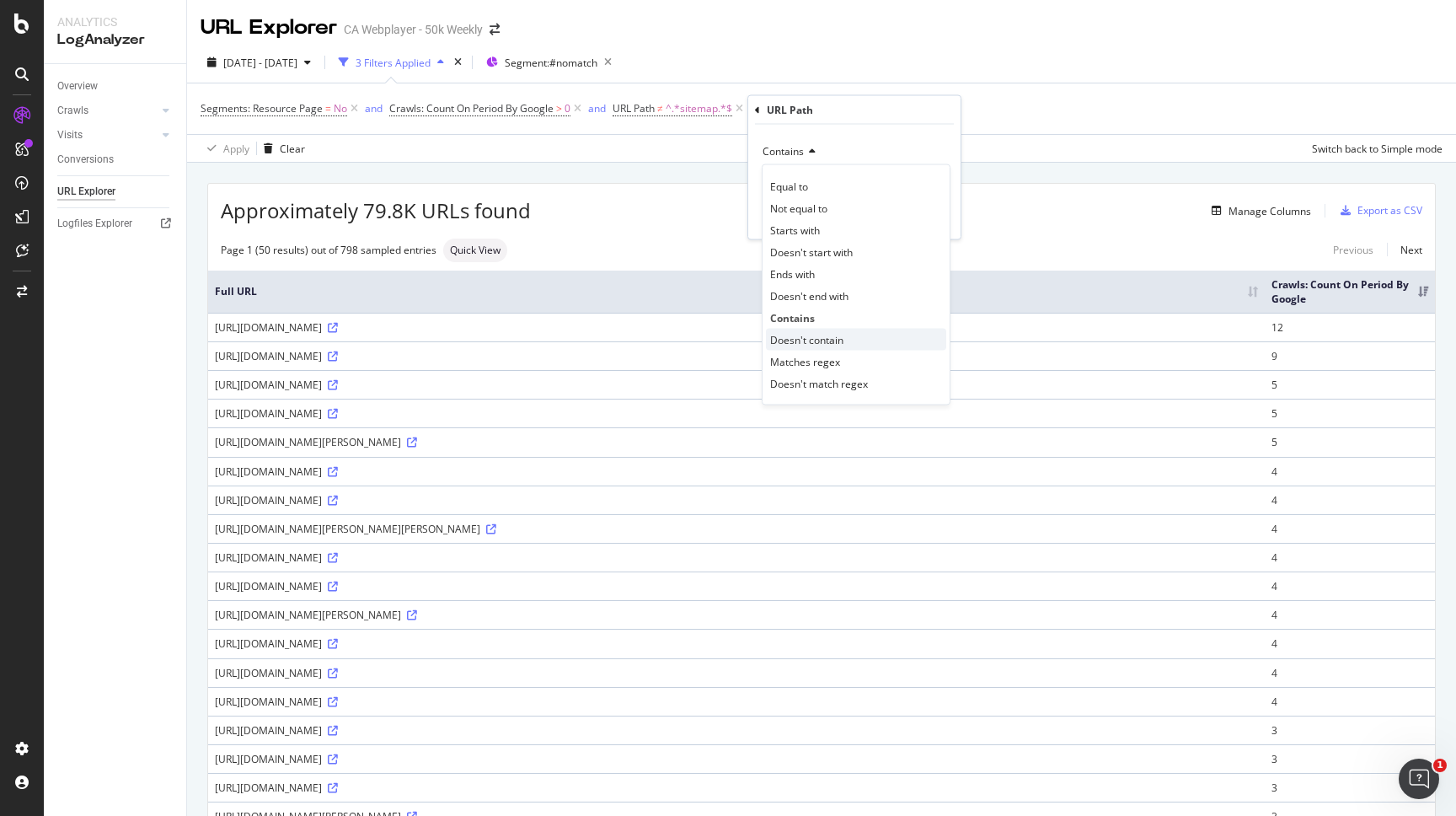
click at [811, 332] on div "Doesn't contain" at bounding box center [856, 340] width 180 height 22
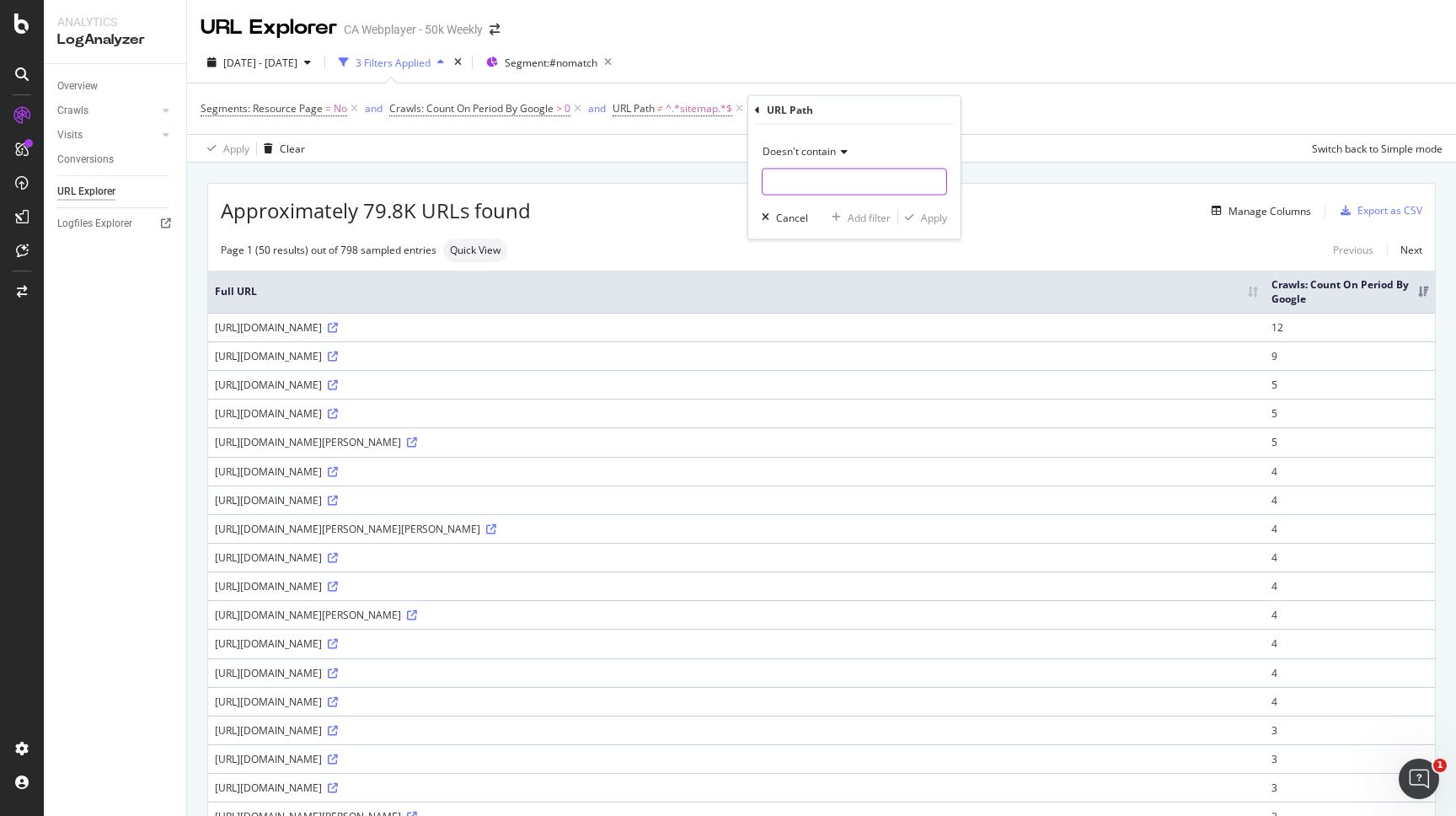
click at [810, 176] on input "text" at bounding box center [854, 182] width 184 height 27
type input "d"
type input "fr-ca"
click at [939, 220] on div "Apply" at bounding box center [934, 217] width 26 height 14
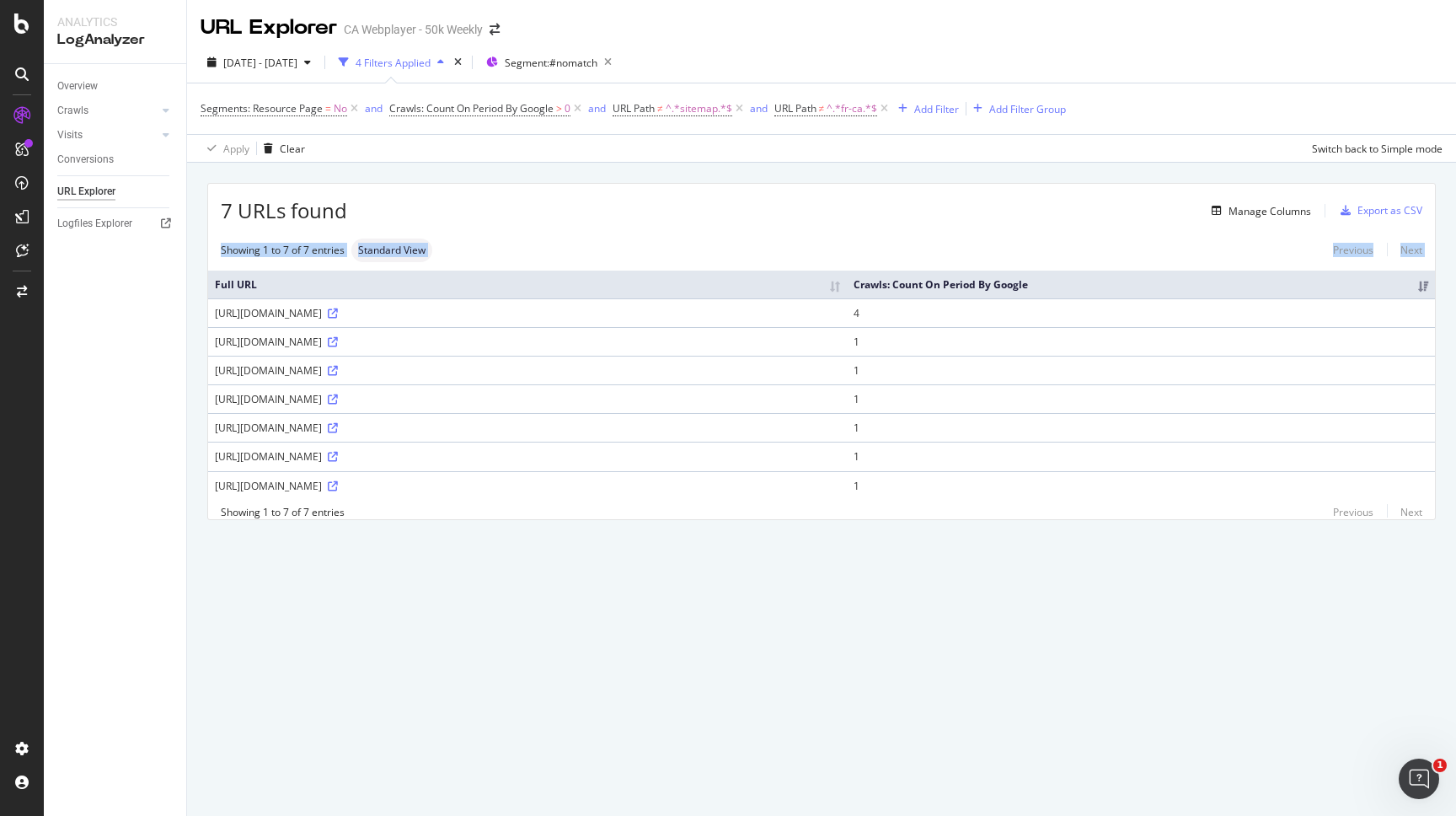
drag, startPoint x: 747, startPoint y: 177, endPoint x: 214, endPoint y: 234, distance: 536.0
click at [205, 260] on div "7 URLs found Manage Columns Export as CSV Showing 1 to 7 of 7 entries Standard …" at bounding box center [821, 370] width 1269 height 416
